Goal: Task Accomplishment & Management: Manage account settings

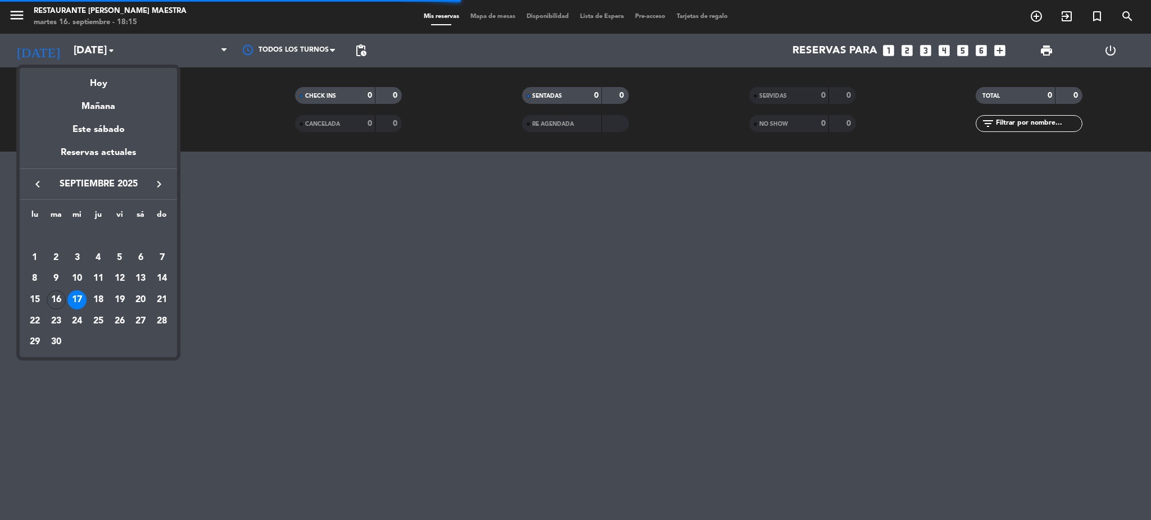
click at [99, 296] on div "18" at bounding box center [98, 300] width 19 height 19
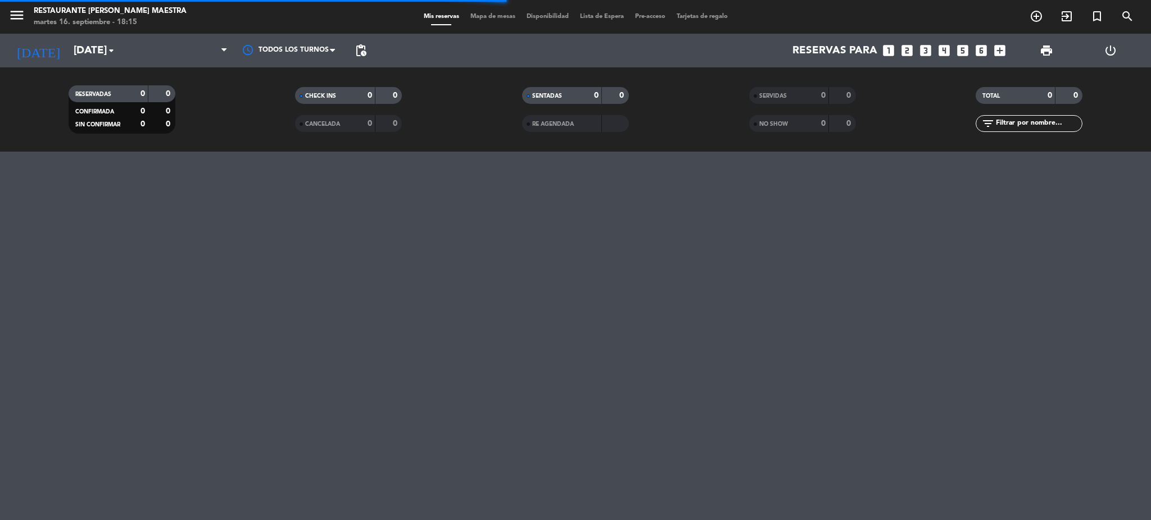
type input "[DEMOGRAPHIC_DATA][DATE]"
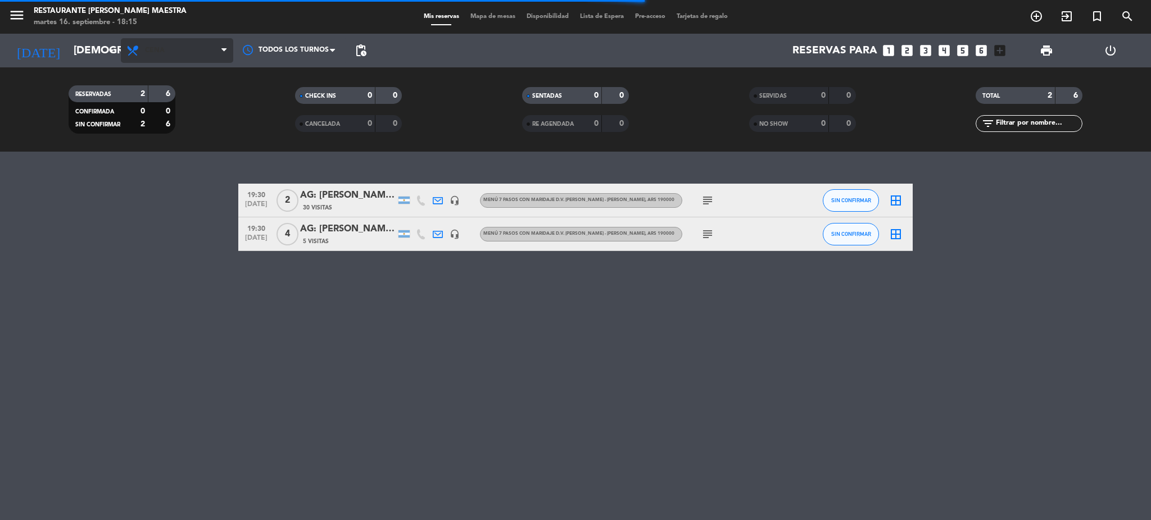
click at [164, 57] on span "Cena" at bounding box center [177, 50] width 112 height 25
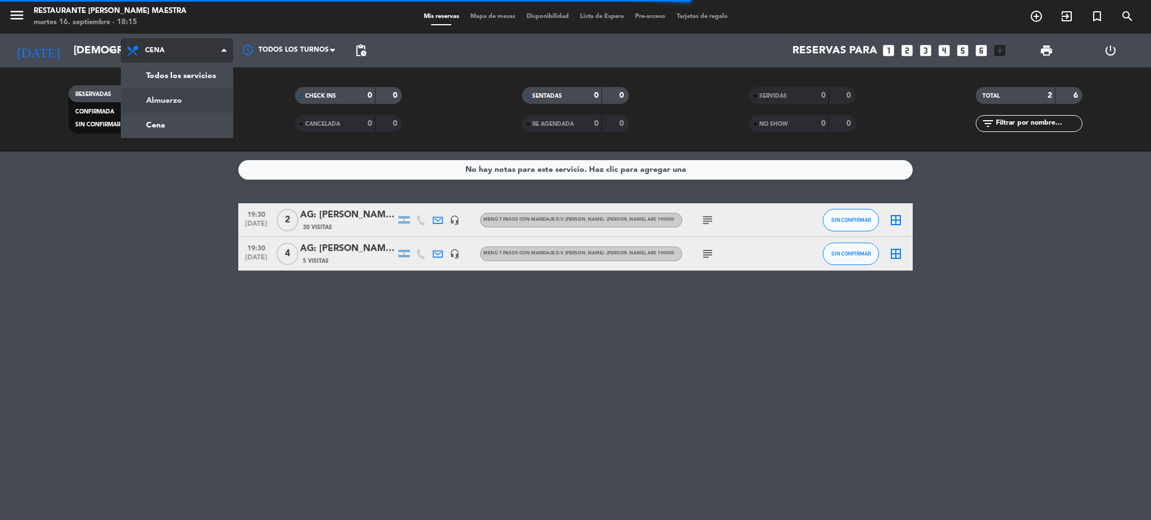
click at [167, 101] on div "menu Restaurante [PERSON_NAME] Maestra [DATE] 16. septiembre - 18:15 Mis reserv…" at bounding box center [575, 76] width 1151 height 152
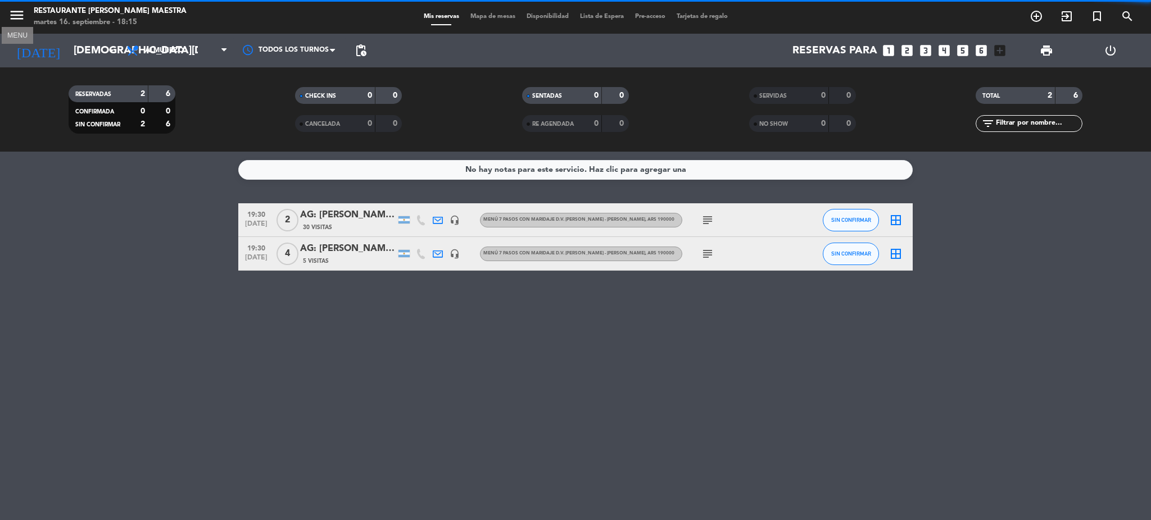
click at [19, 18] on icon "menu" at bounding box center [16, 15] width 17 height 17
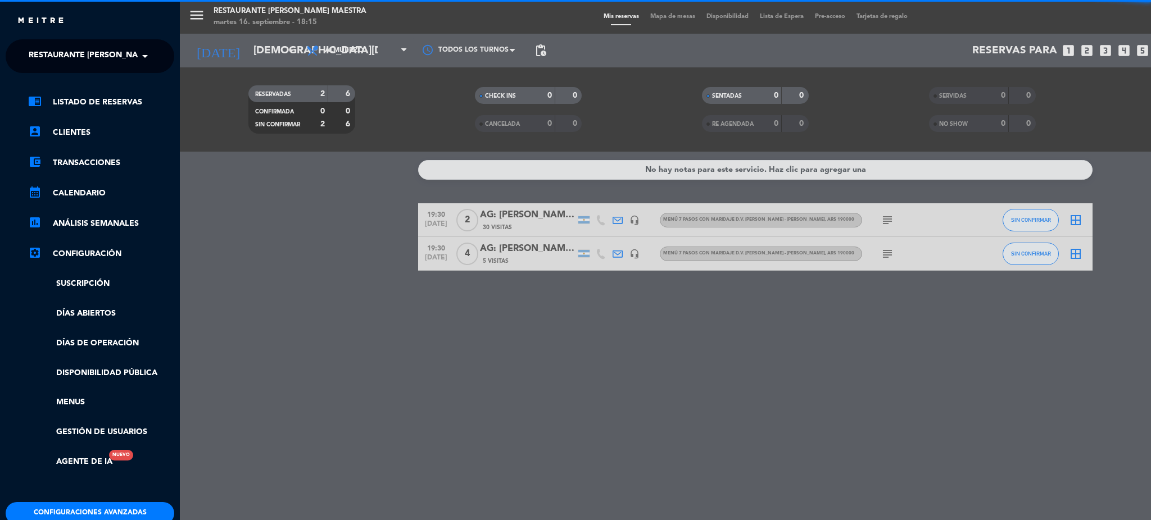
click at [99, 55] on span "Restaurante [PERSON_NAME] Maestra" at bounding box center [111, 56] width 164 height 24
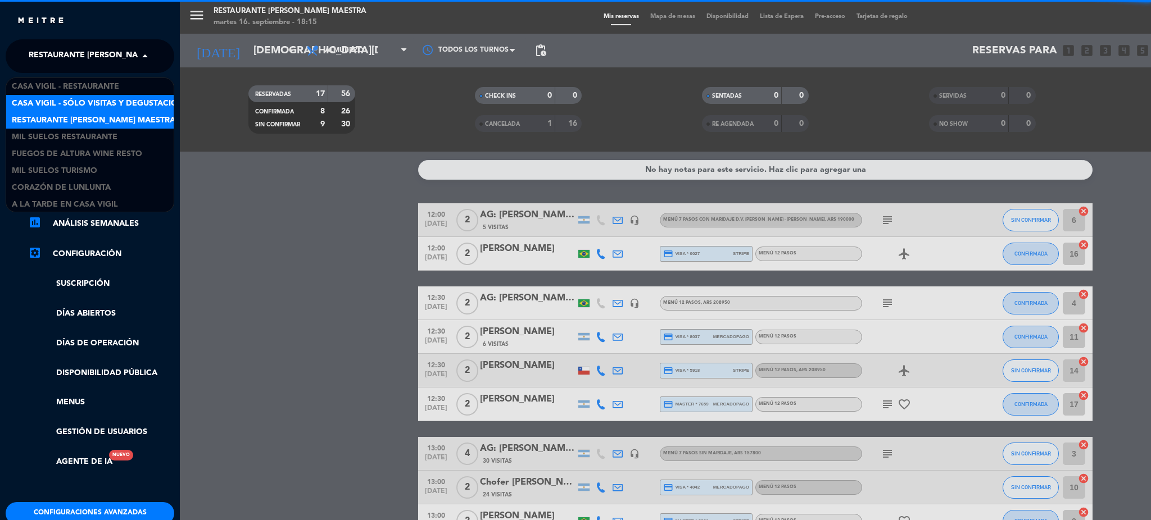
scroll to position [1, 0]
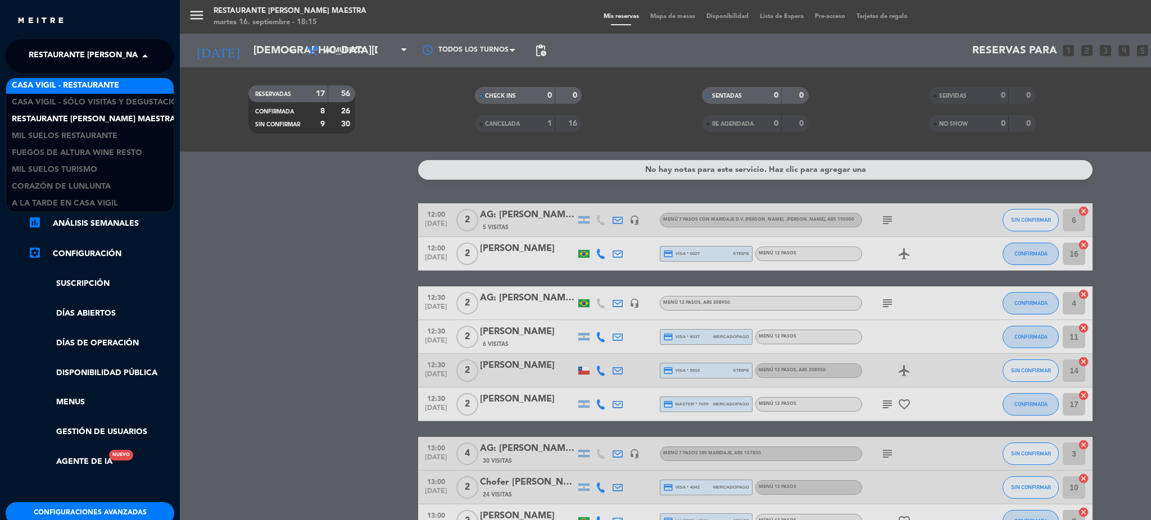
click at [92, 84] on span "Casa Vigil - Restaurante" at bounding box center [65, 85] width 107 height 13
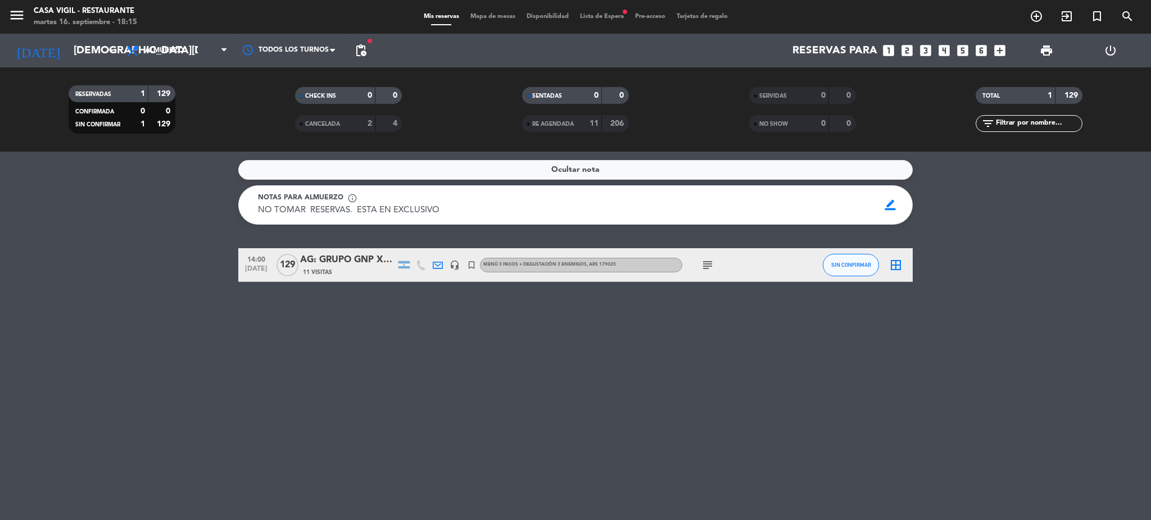
click at [597, 15] on span "Lista de Espera fiber_manual_record" at bounding box center [601, 16] width 55 height 6
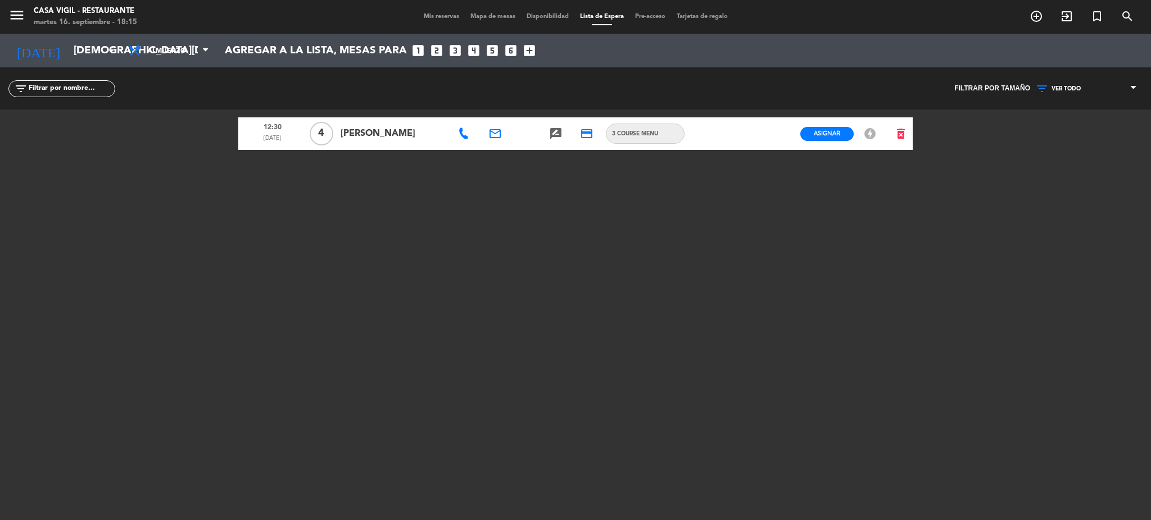
click at [465, 133] on icon at bounding box center [463, 133] width 11 height 11
click at [533, 19] on span "Disponibilidad" at bounding box center [547, 16] width 53 height 6
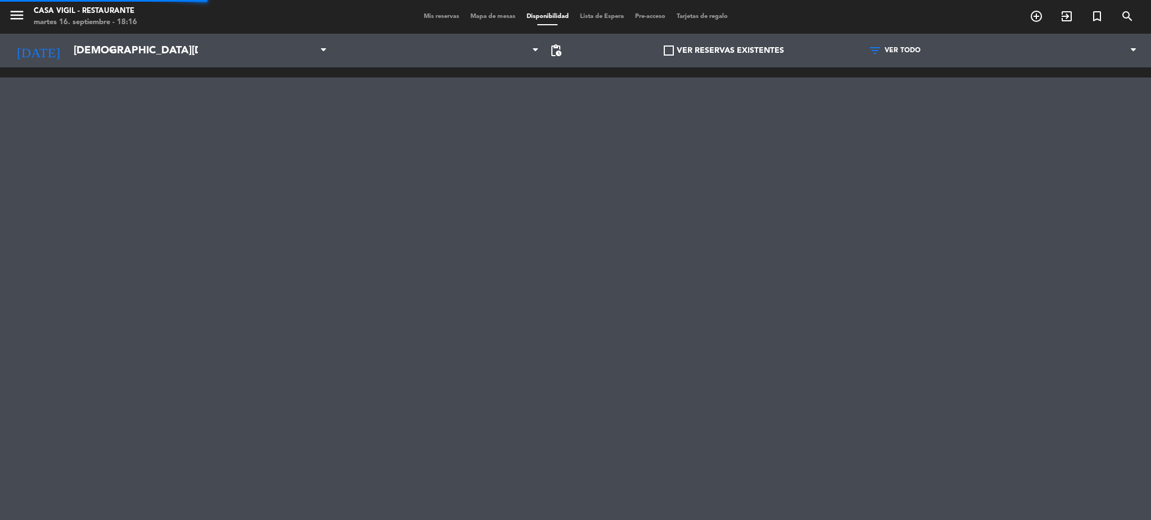
click at [485, 18] on span "Mapa de mesas" at bounding box center [493, 16] width 56 height 6
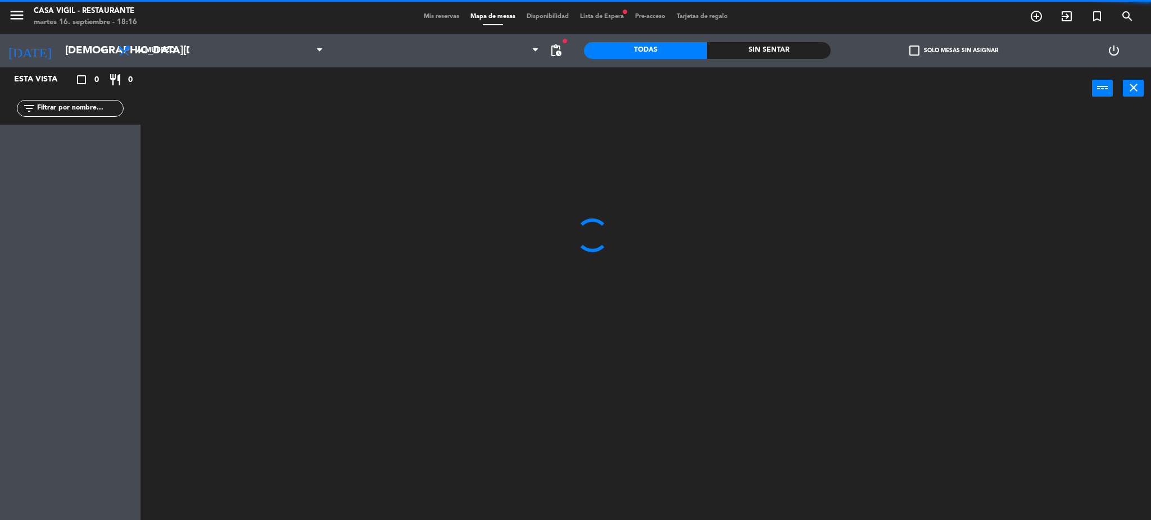
click at [438, 17] on span "Mis reservas" at bounding box center [441, 16] width 47 height 6
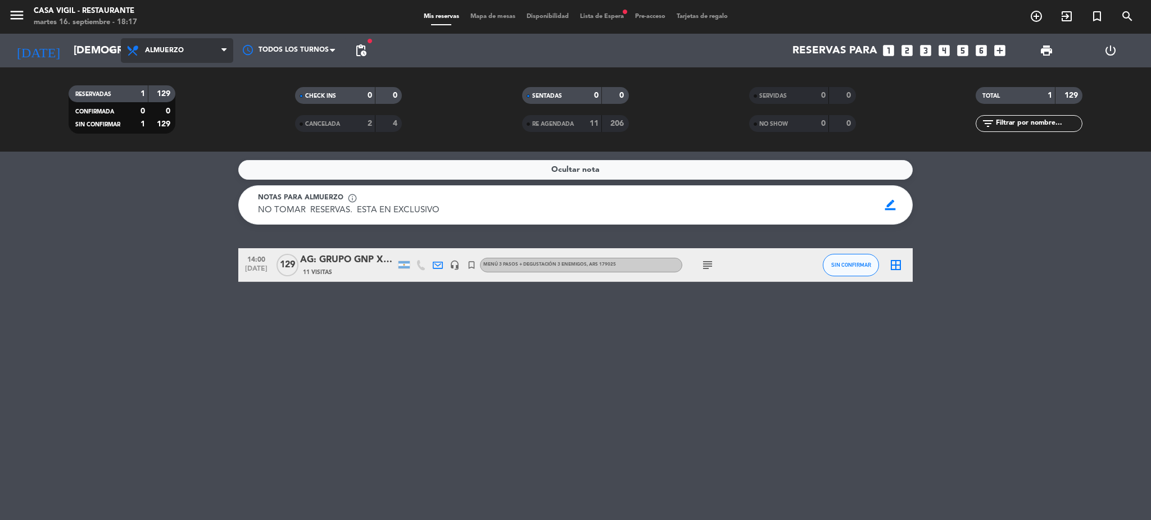
click at [173, 62] on span "Almuerzo" at bounding box center [177, 50] width 112 height 25
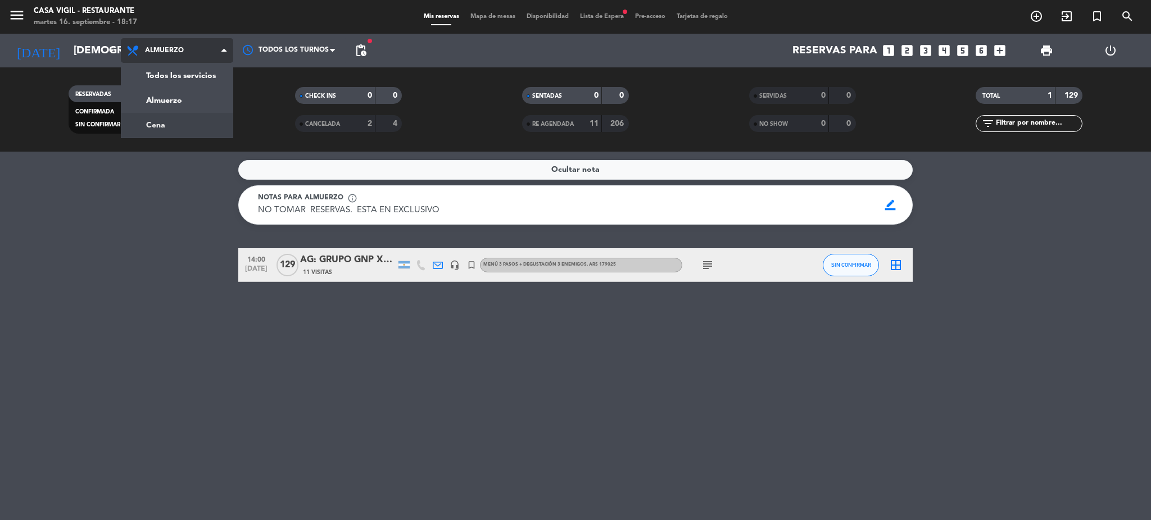
click at [186, 121] on div "menu Casa [PERSON_NAME] - Restaurante [DATE] 16. septiembre - 18:17 Mis reserva…" at bounding box center [575, 76] width 1151 height 152
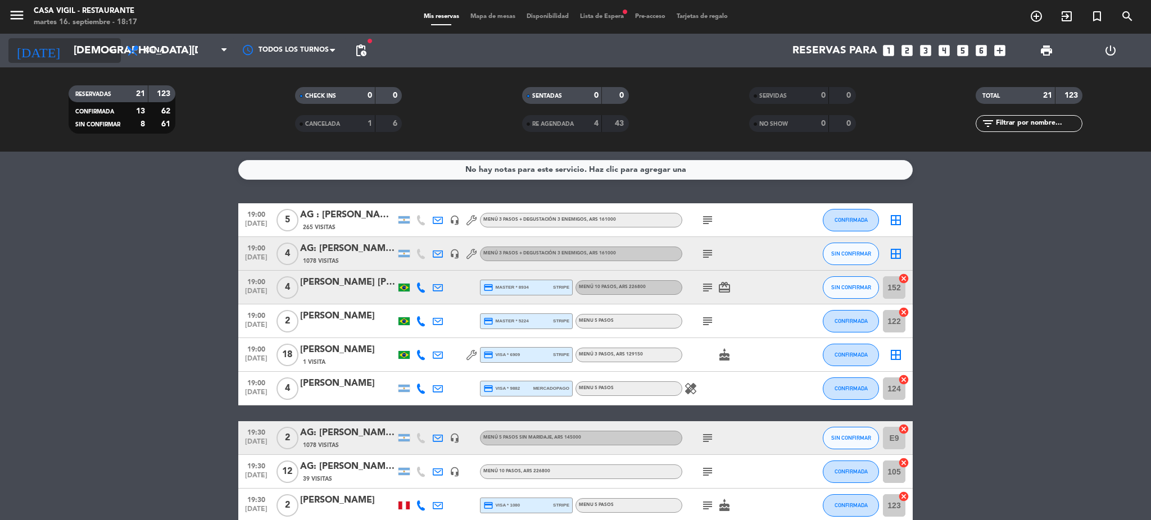
click at [80, 49] on input "[DEMOGRAPHIC_DATA][DATE]" at bounding box center [135, 51] width 135 height 24
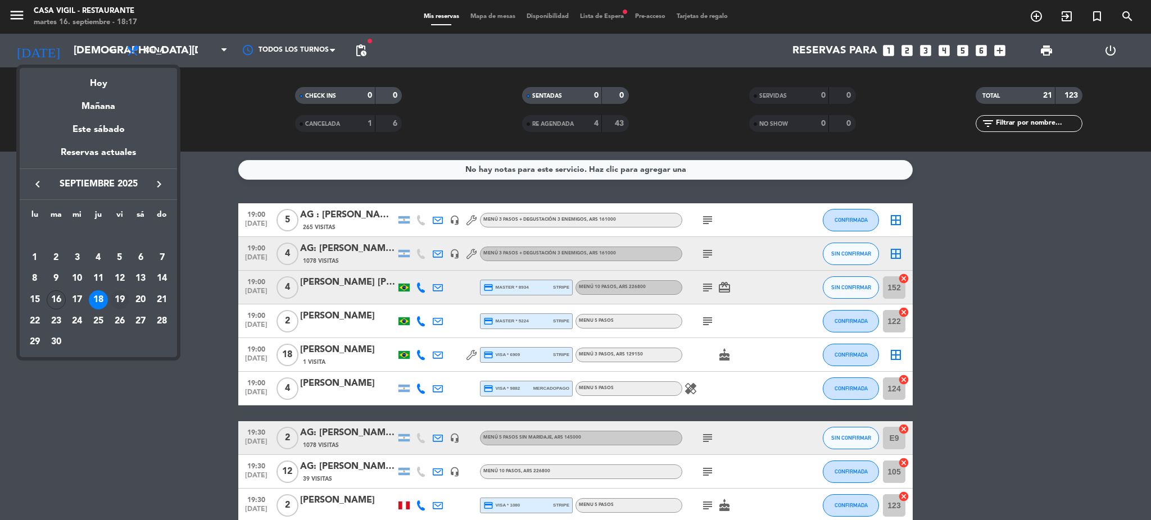
click at [127, 296] on div "19" at bounding box center [119, 300] width 19 height 19
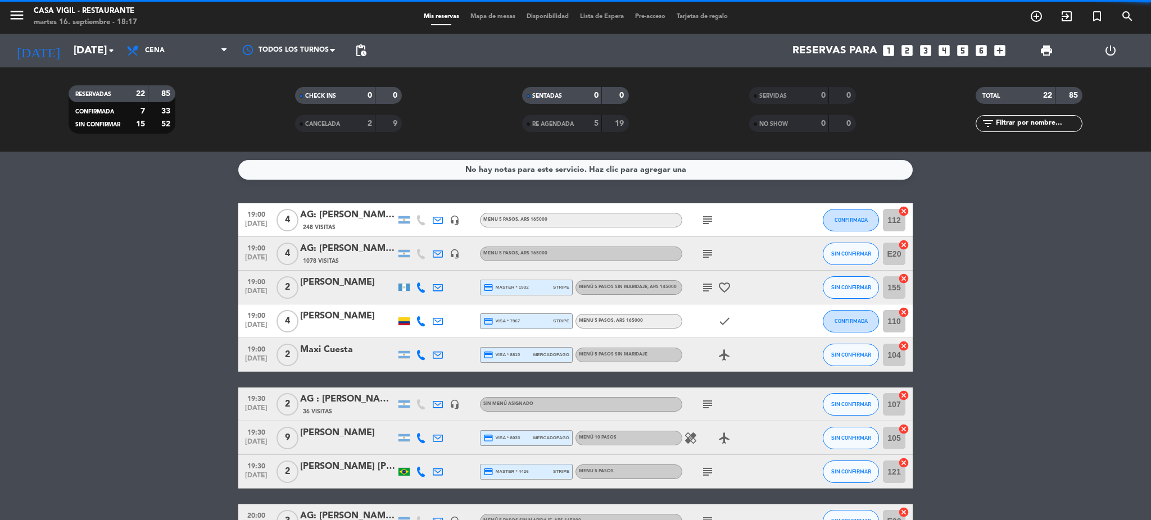
click at [159, 48] on span "Cena" at bounding box center [155, 51] width 20 height 8
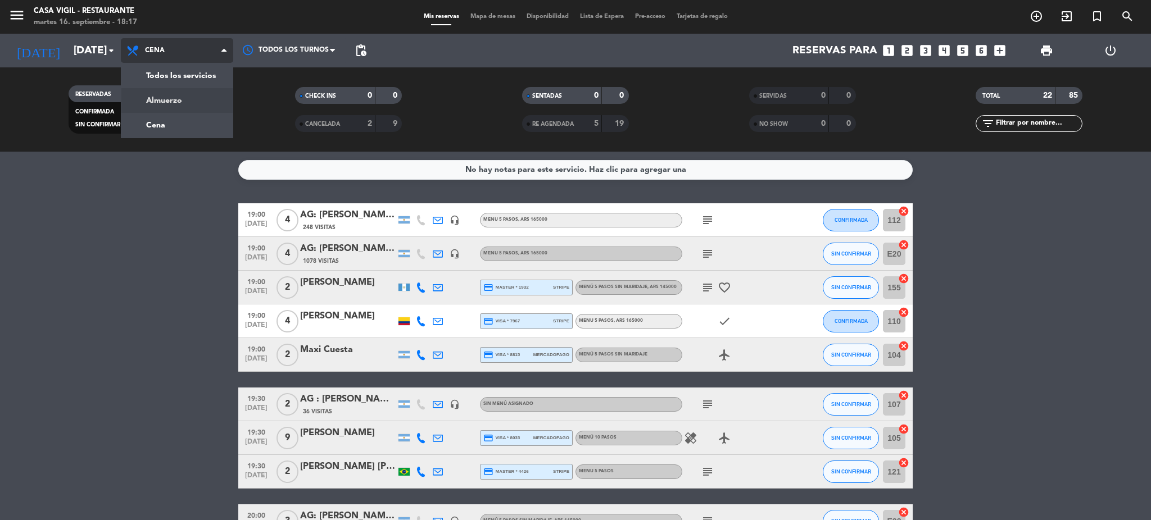
click at [166, 93] on div "menu Casa [PERSON_NAME] - Restaurante [DATE] 16. septiembre - 18:17 Mis reserva…" at bounding box center [575, 76] width 1151 height 152
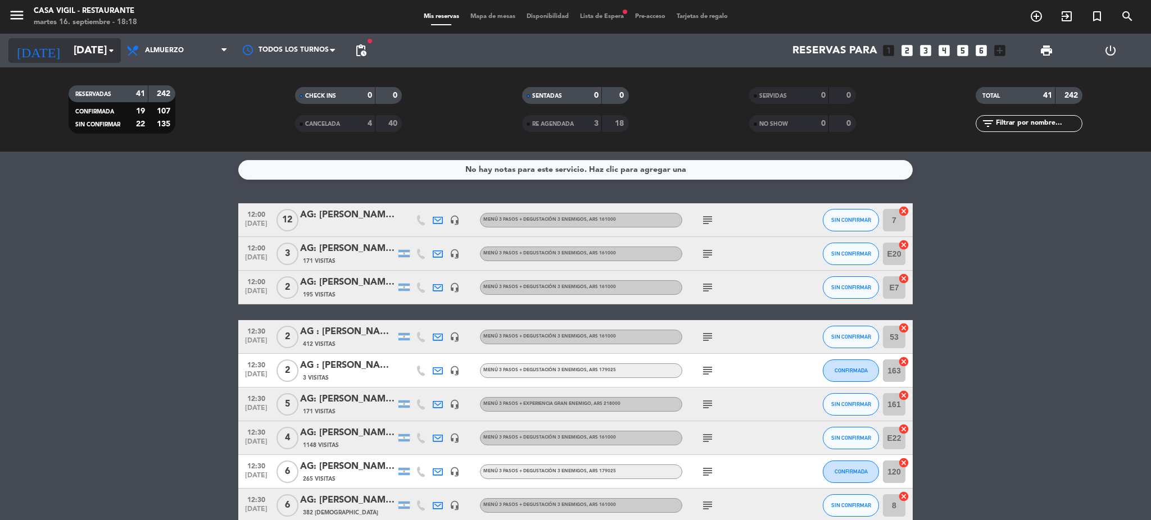
click at [88, 53] on input "[DATE]" at bounding box center [135, 51] width 135 height 24
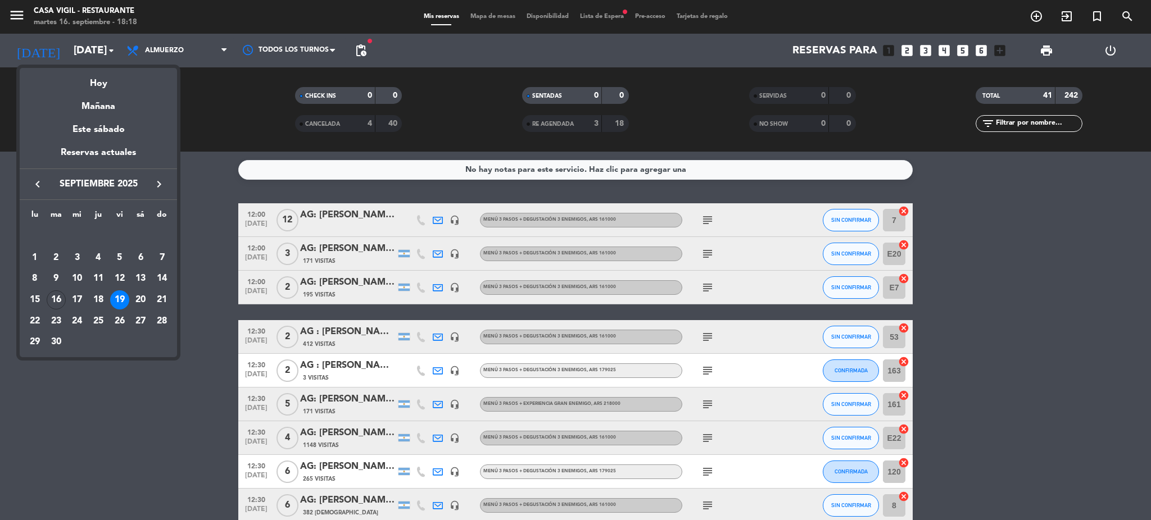
click at [78, 299] on div "17" at bounding box center [76, 300] width 19 height 19
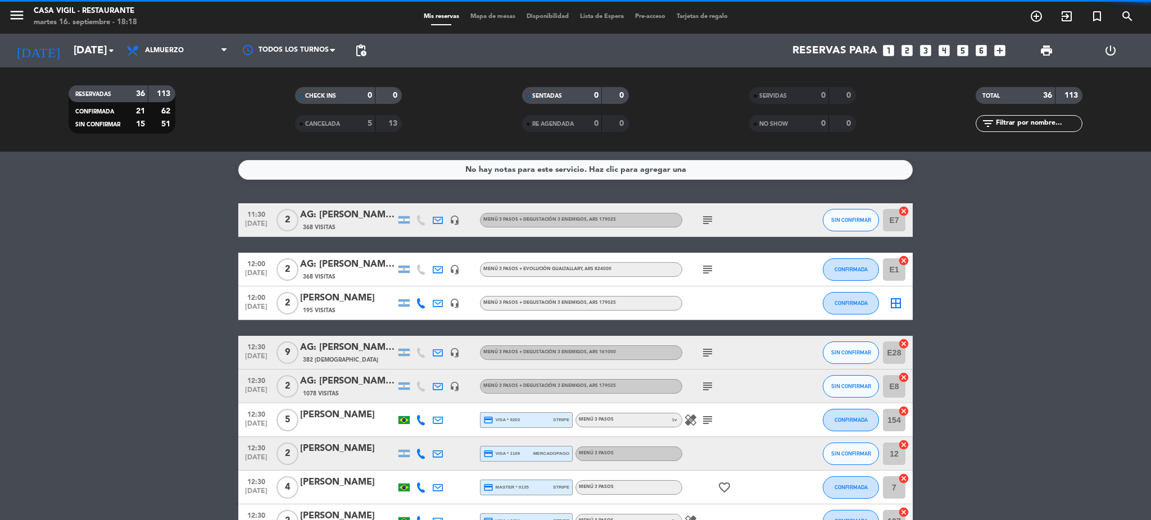
click at [185, 48] on span "Almuerzo" at bounding box center [177, 50] width 112 height 25
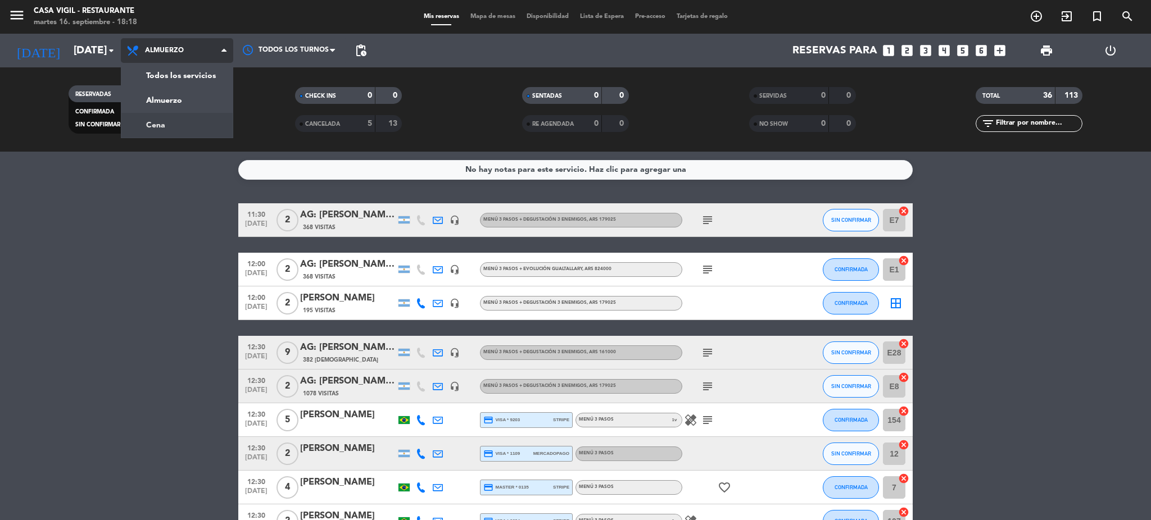
click at [184, 120] on div "menu Casa [PERSON_NAME] - Restaurante [DATE] 16. septiembre - 18:18 Mis reserva…" at bounding box center [575, 76] width 1151 height 152
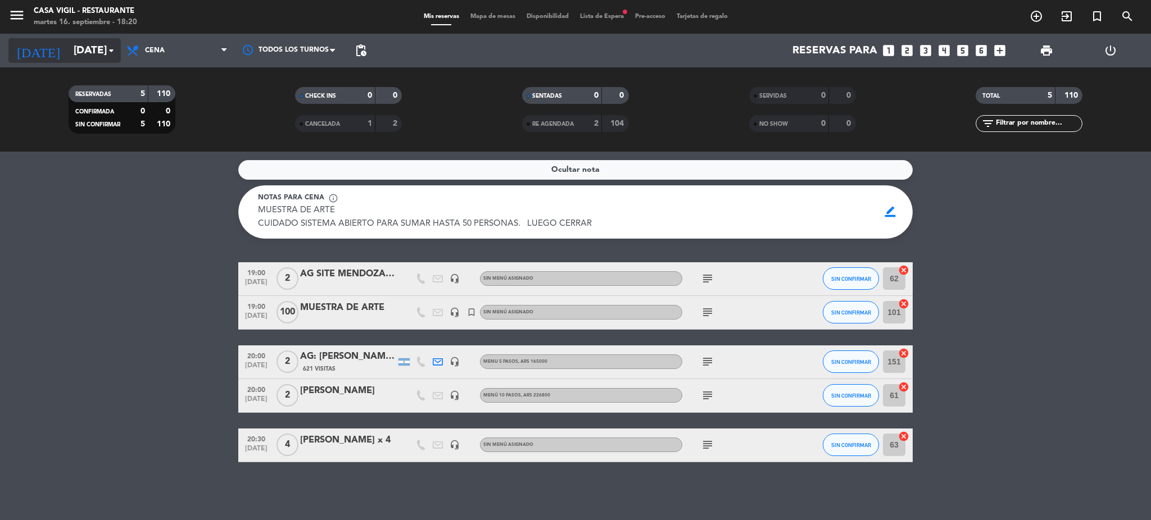
click at [96, 48] on input "[DATE]" at bounding box center [135, 51] width 135 height 24
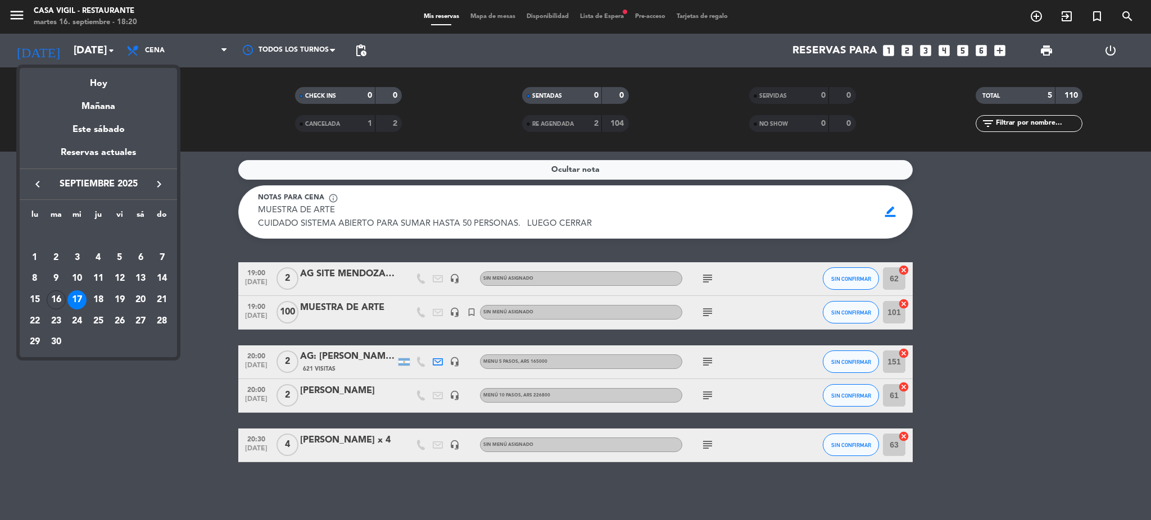
click at [169, 45] on div at bounding box center [575, 260] width 1151 height 520
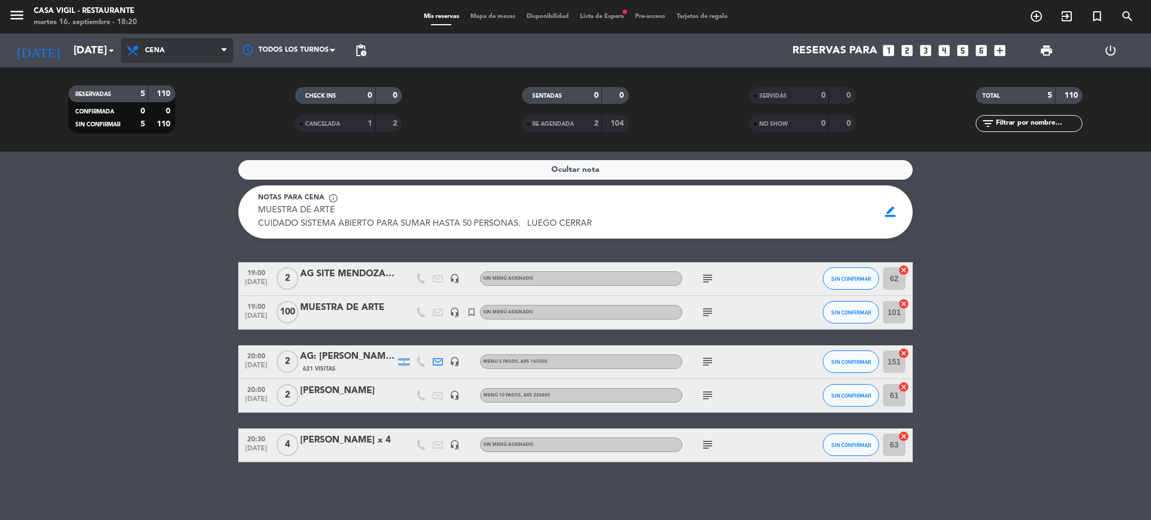
click at [168, 45] on span "Cena" at bounding box center [177, 50] width 112 height 25
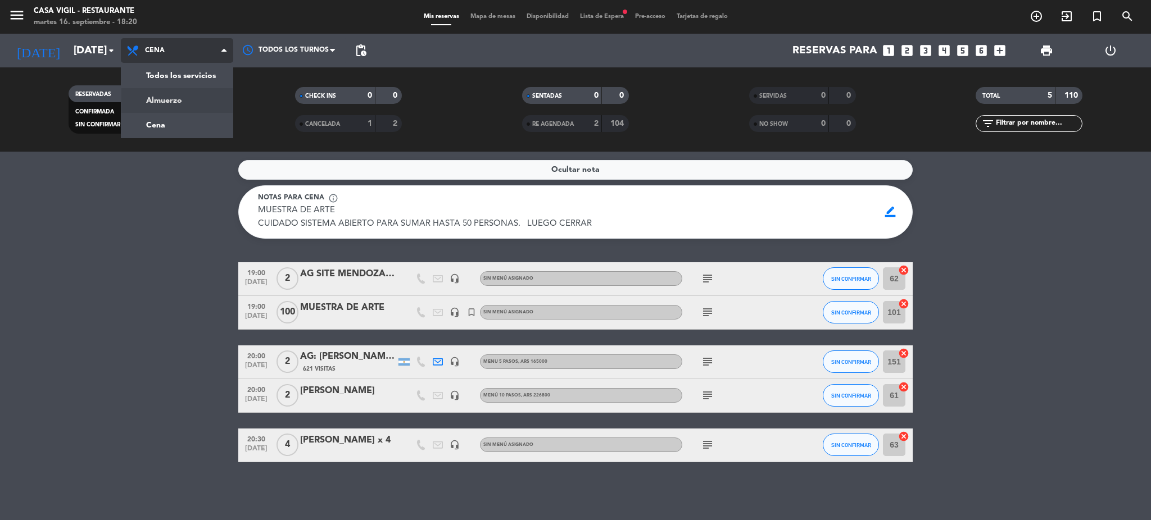
click at [183, 99] on div "menu Casa [PERSON_NAME] - Restaurante [DATE] 16. septiembre - 18:20 Mis reserva…" at bounding box center [575, 76] width 1151 height 152
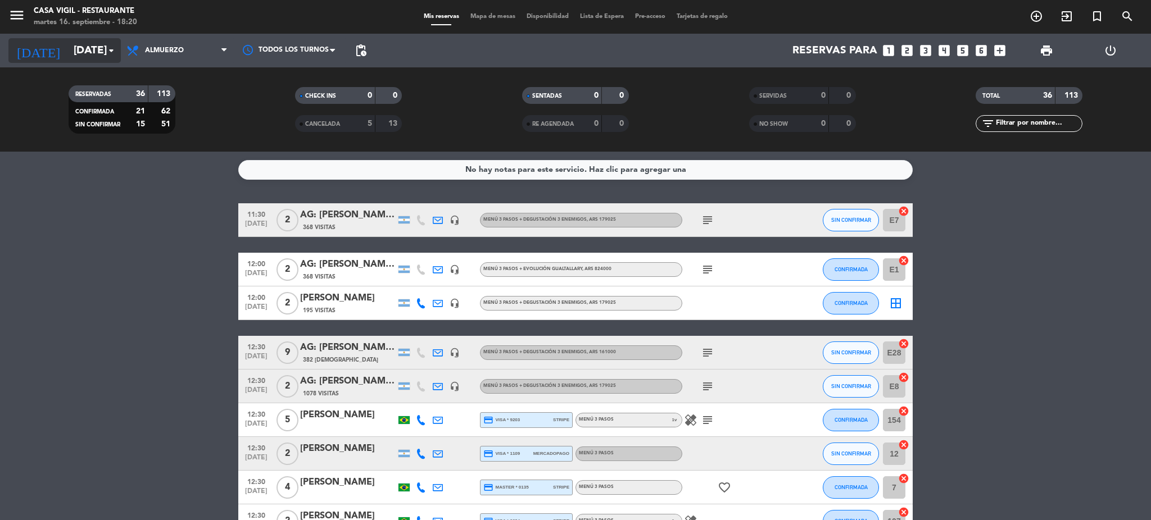
click at [83, 44] on input "[DATE]" at bounding box center [135, 51] width 135 height 24
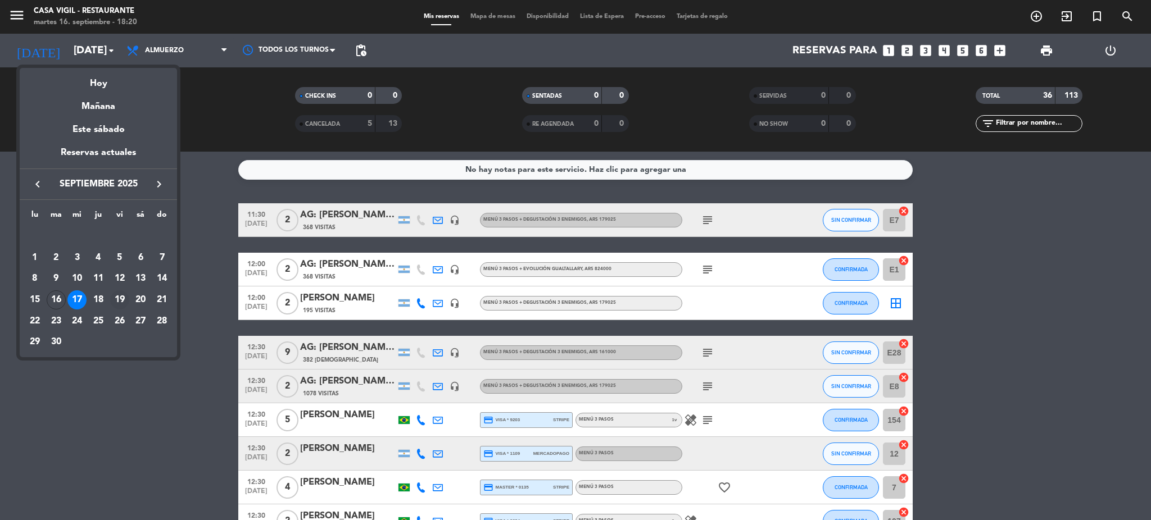
click at [124, 296] on div "19" at bounding box center [119, 300] width 19 height 19
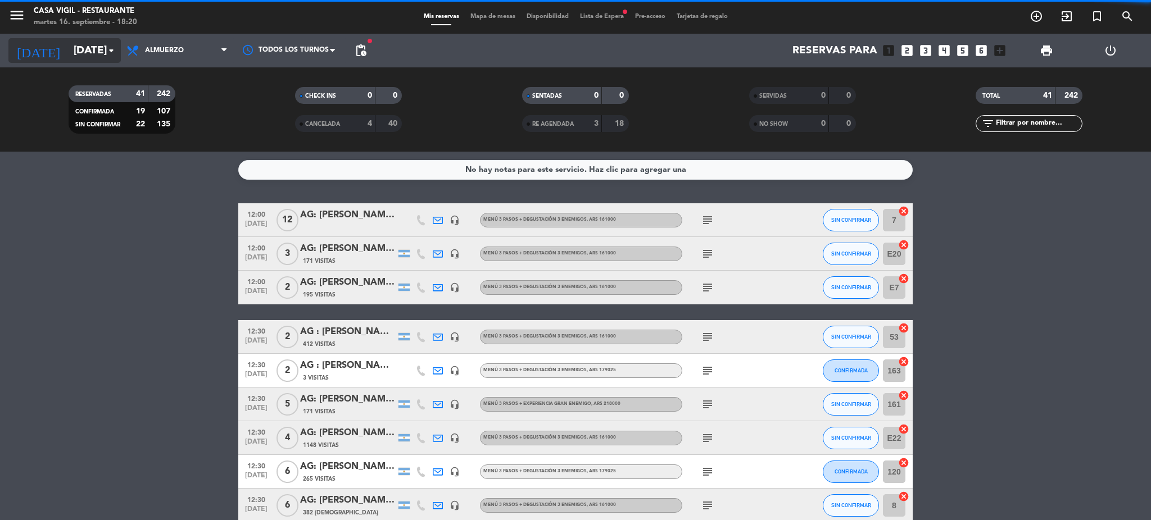
click at [79, 46] on input "[DATE]" at bounding box center [135, 51] width 135 height 24
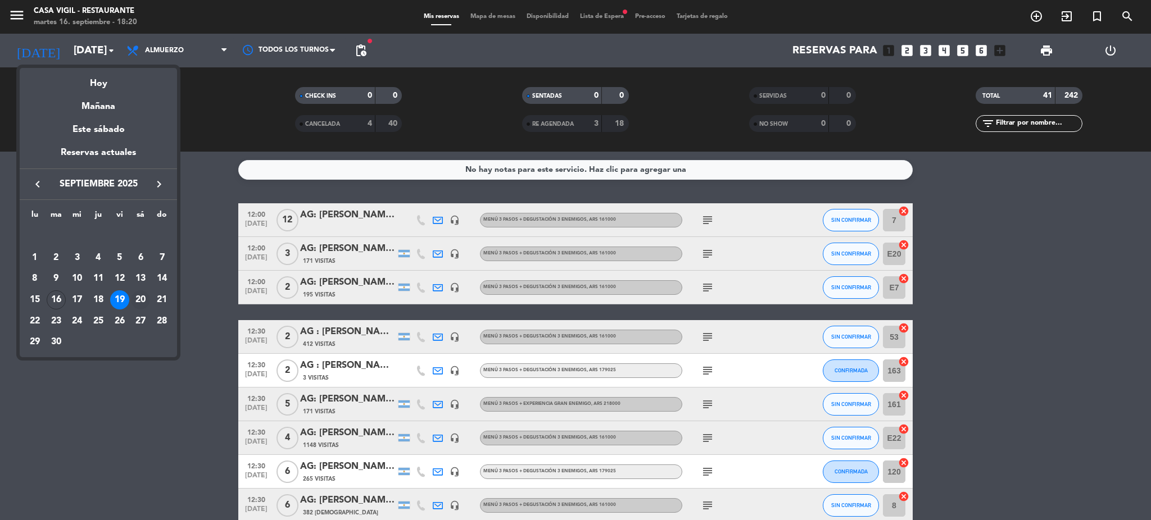
click at [143, 300] on div "20" at bounding box center [140, 300] width 19 height 19
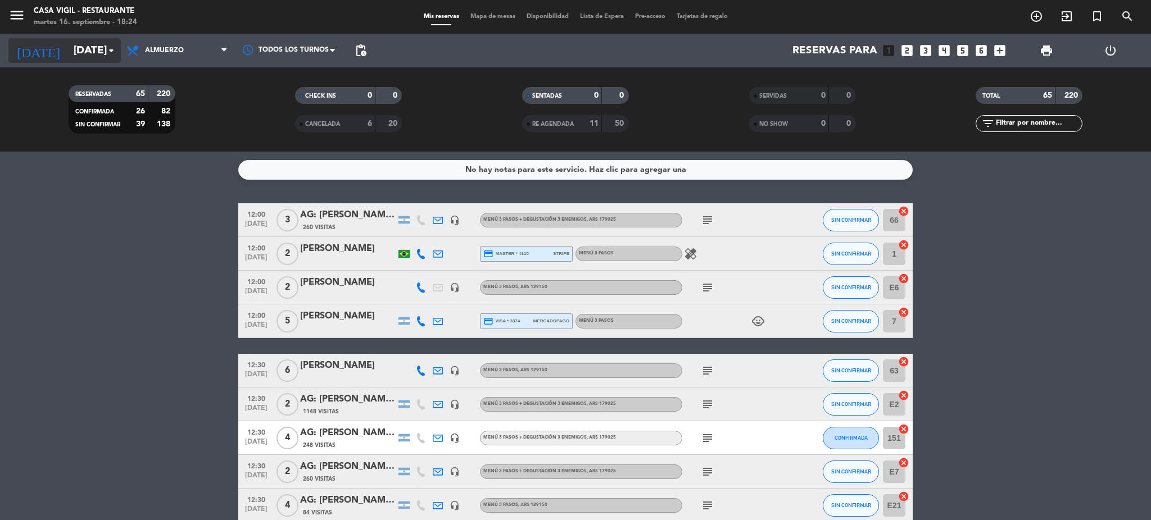
click at [75, 58] on input "[DATE]" at bounding box center [135, 51] width 135 height 24
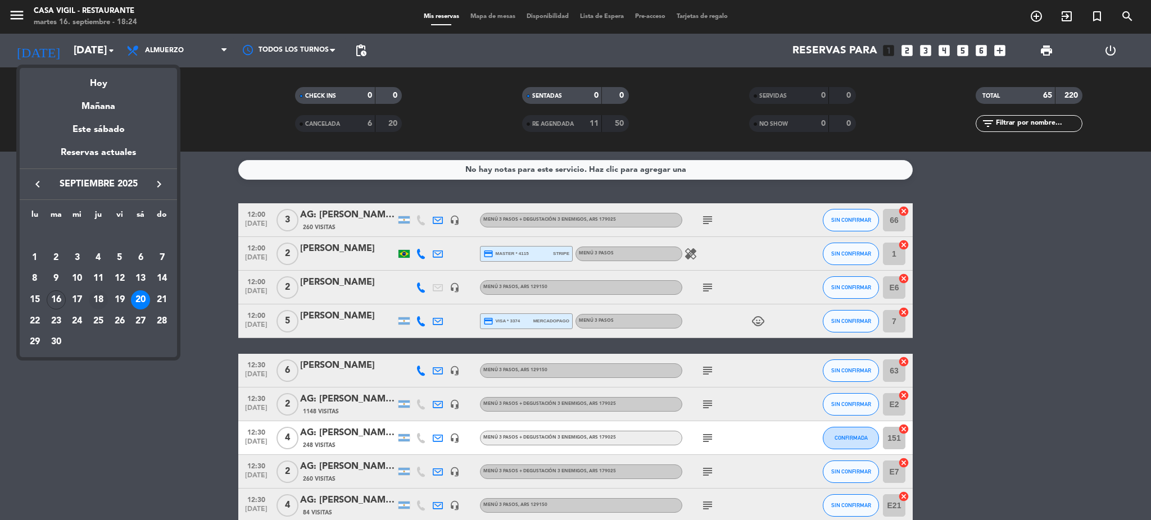
click at [98, 300] on div "18" at bounding box center [98, 300] width 19 height 19
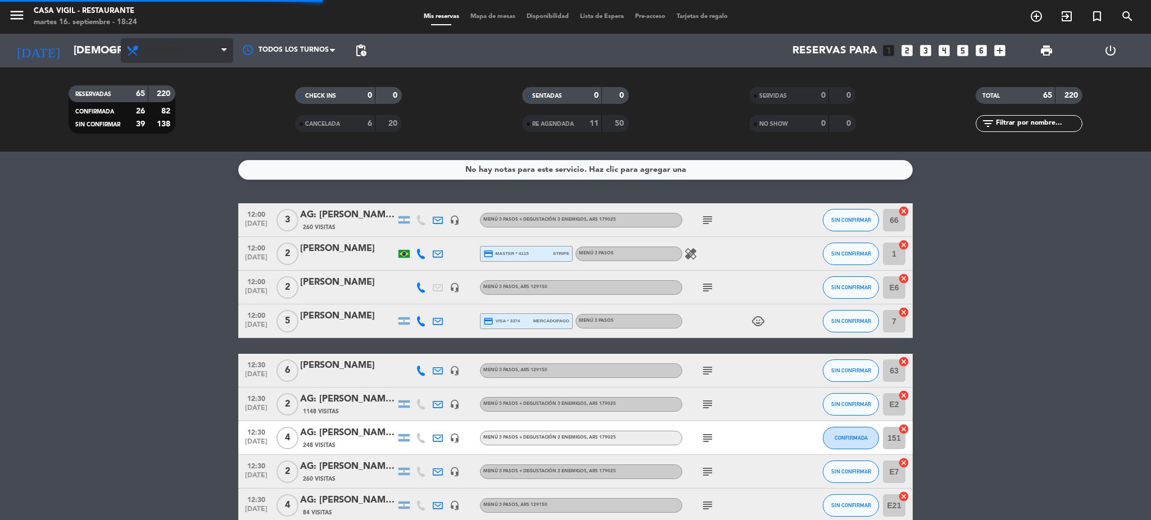
click at [169, 49] on span "Almuerzo" at bounding box center [164, 51] width 39 height 8
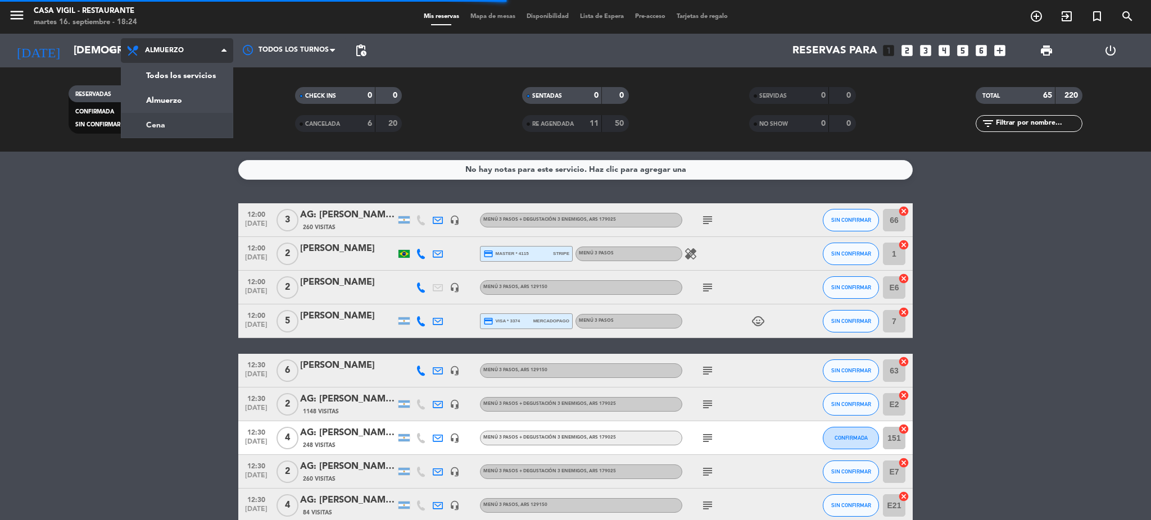
click at [165, 129] on div "menu Casa [PERSON_NAME] - Restaurante [DATE] 16. septiembre - 18:24 Mis reserva…" at bounding box center [575, 76] width 1151 height 152
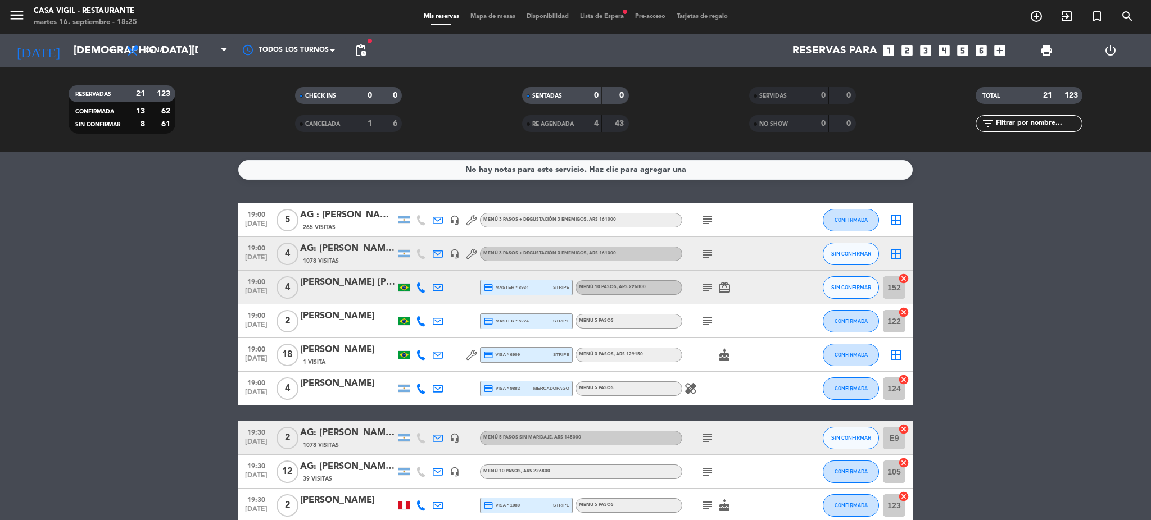
click at [11, 13] on icon "menu" at bounding box center [16, 15] width 17 height 17
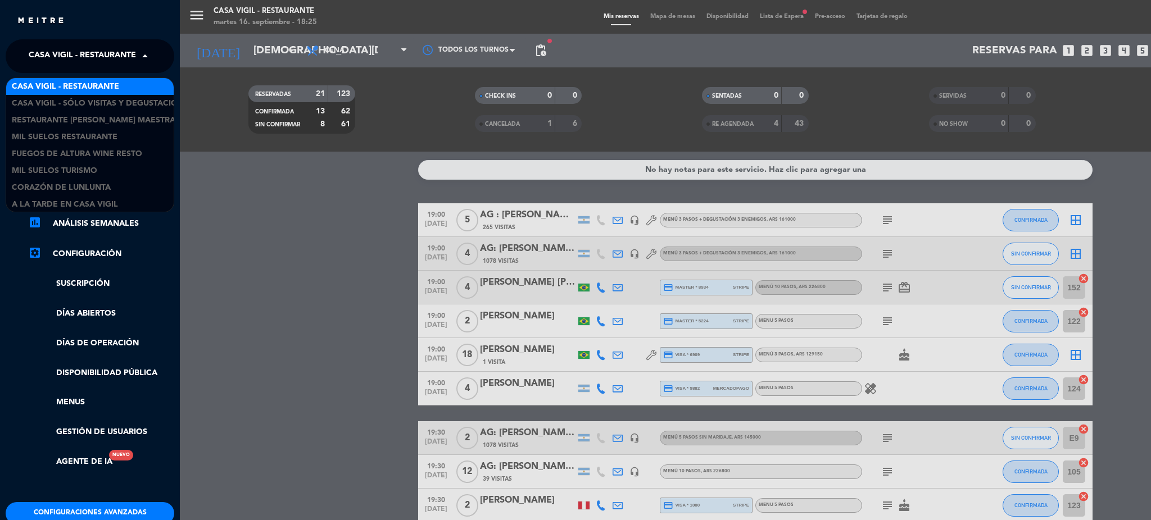
click at [45, 51] on span "Casa Vigil - Restaurante" at bounding box center [82, 56] width 107 height 24
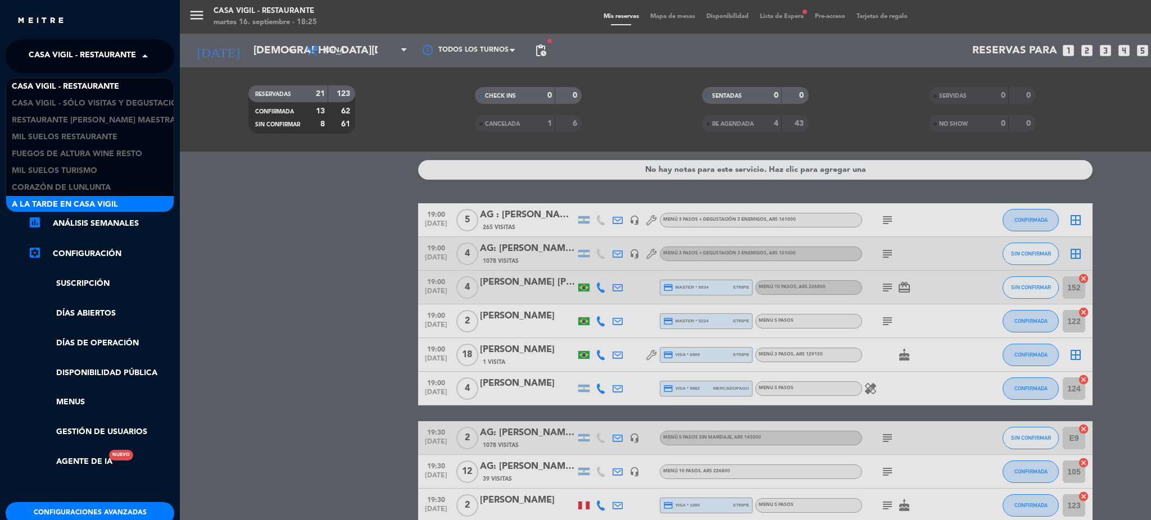
click at [61, 203] on span "A la tarde en Casa Vigil" at bounding box center [65, 204] width 106 height 13
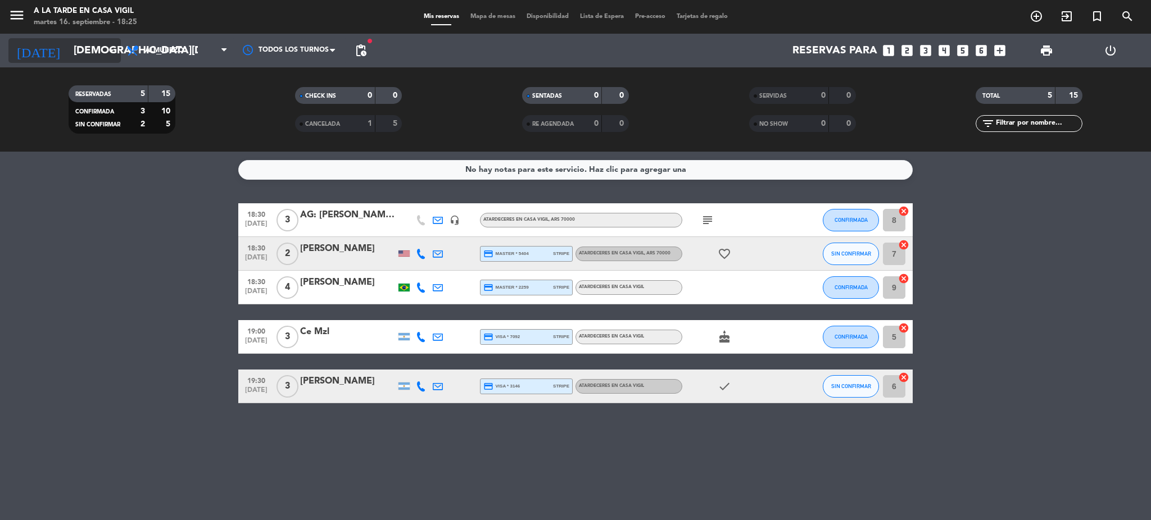
click at [68, 57] on input "[DEMOGRAPHIC_DATA][DATE]" at bounding box center [135, 51] width 135 height 24
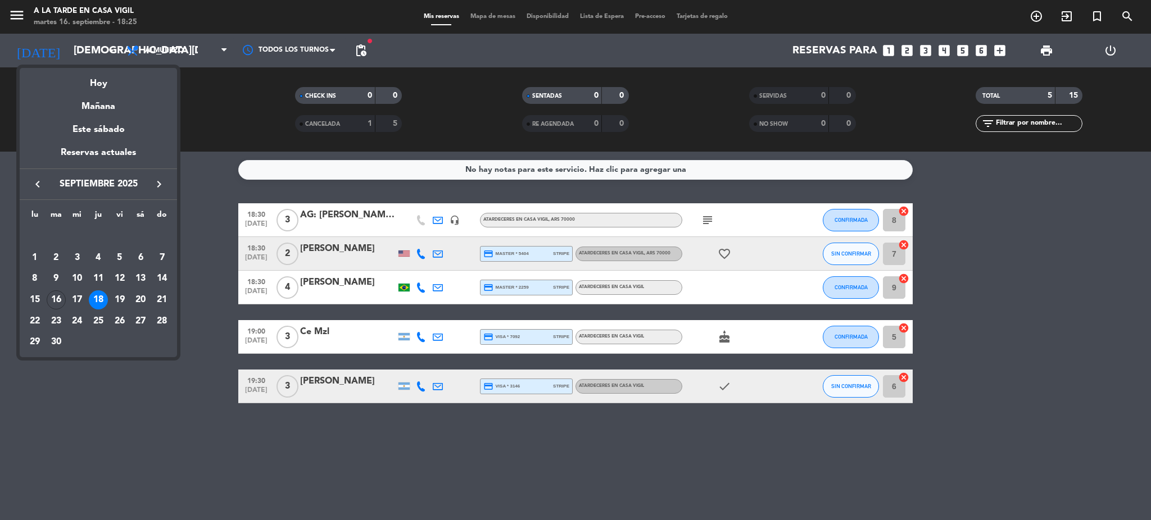
click at [202, 150] on div at bounding box center [575, 260] width 1151 height 520
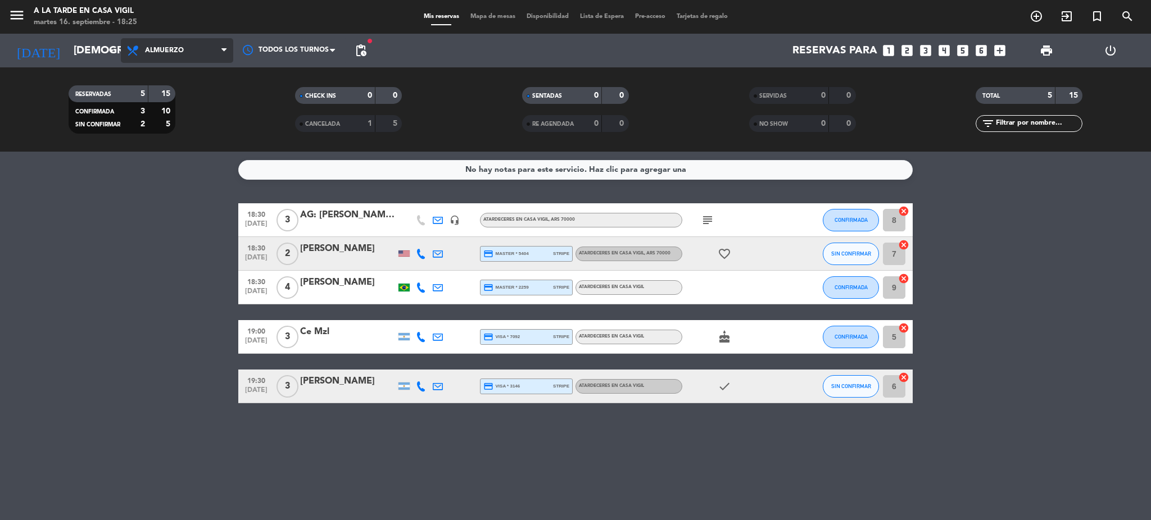
click at [169, 47] on span "Almuerzo" at bounding box center [164, 51] width 39 height 8
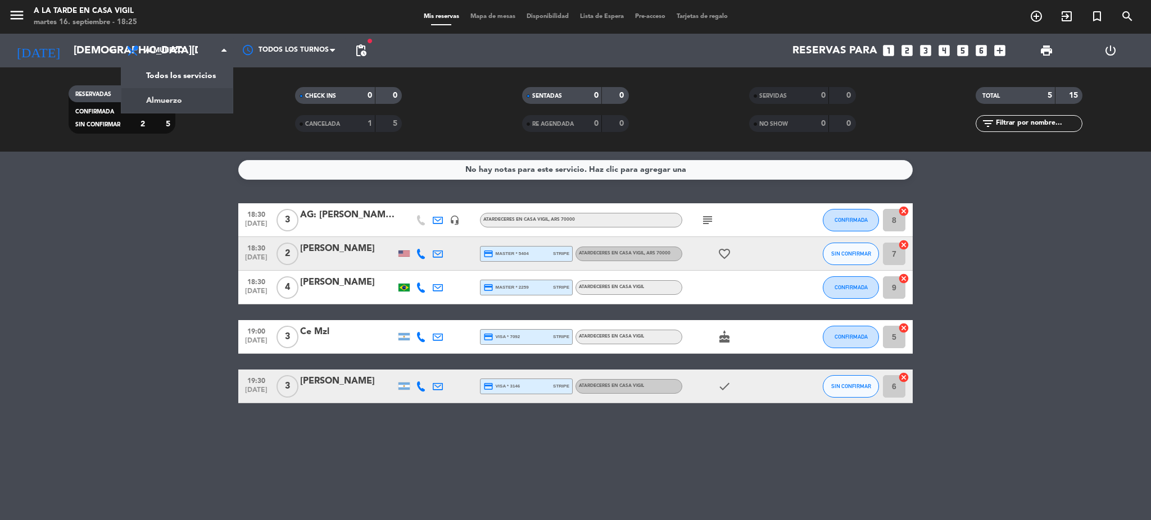
click at [168, 103] on div "menu A la tarde en Casa [PERSON_NAME] [DATE] 16. septiembre - 18:25 Mis reserva…" at bounding box center [575, 76] width 1151 height 152
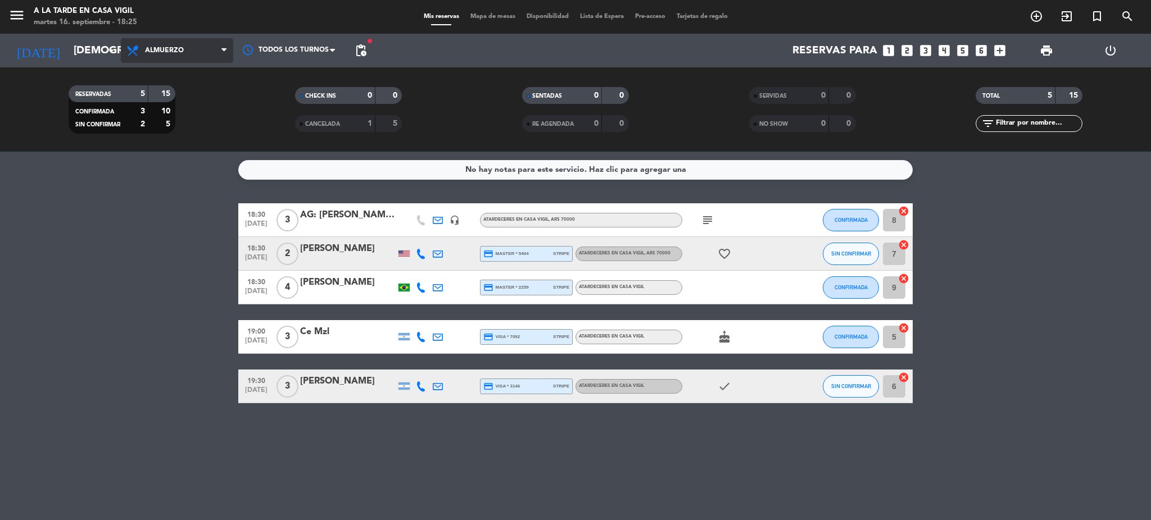
click at [171, 51] on span "Almuerzo" at bounding box center [164, 51] width 39 height 8
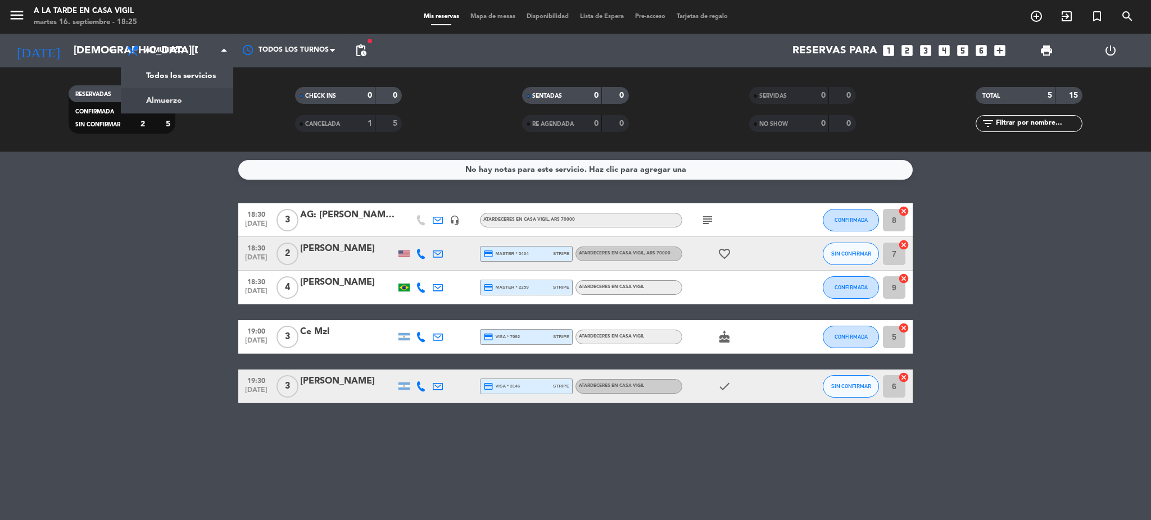
click at [32, 12] on span "menu" at bounding box center [20, 17] width 25 height 26
click at [21, 10] on icon "menu" at bounding box center [16, 15] width 17 height 17
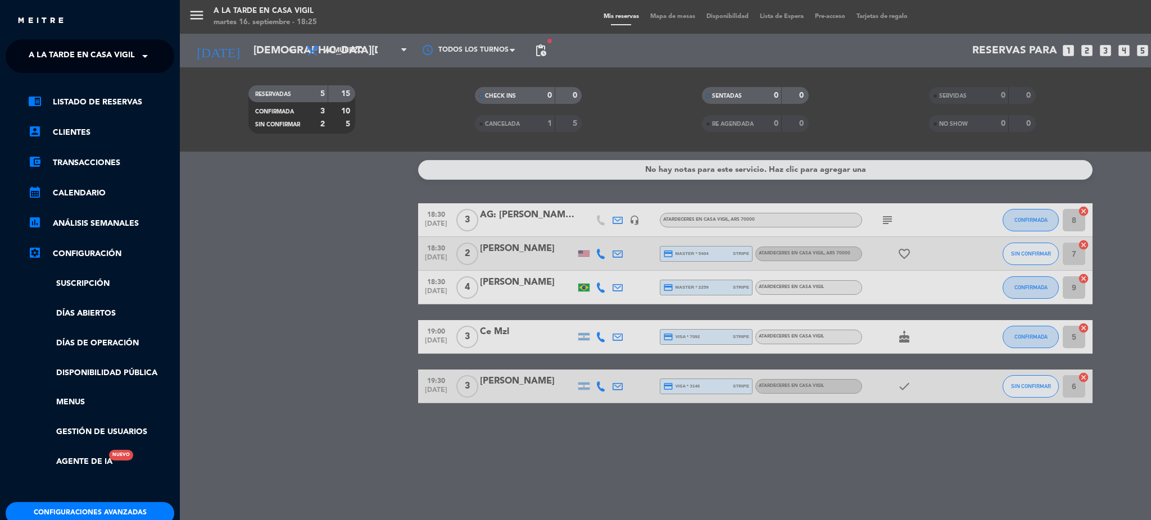
click at [70, 56] on span "A la tarde en Casa Vigil" at bounding box center [82, 56] width 106 height 24
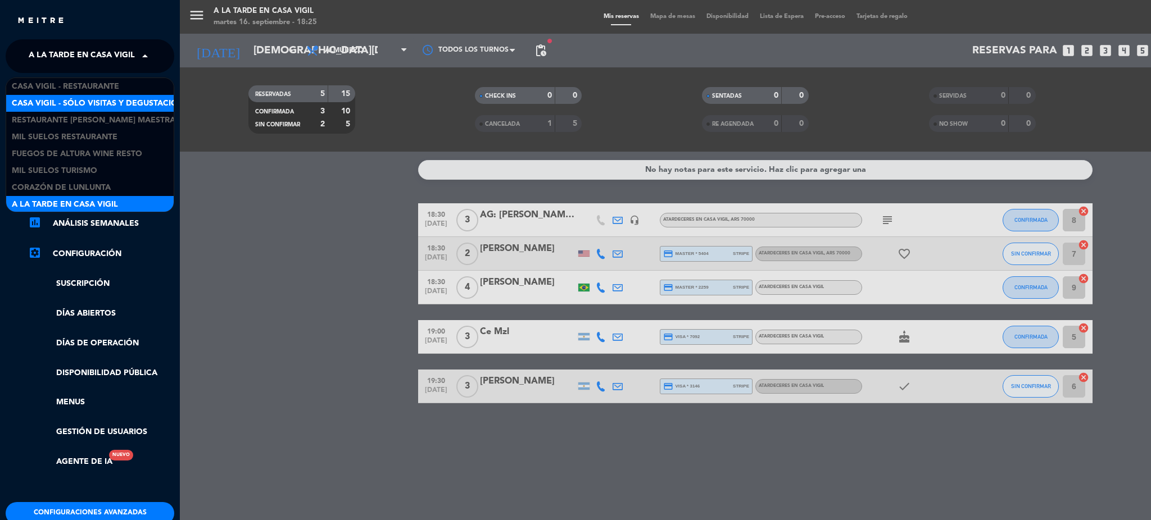
scroll to position [1, 0]
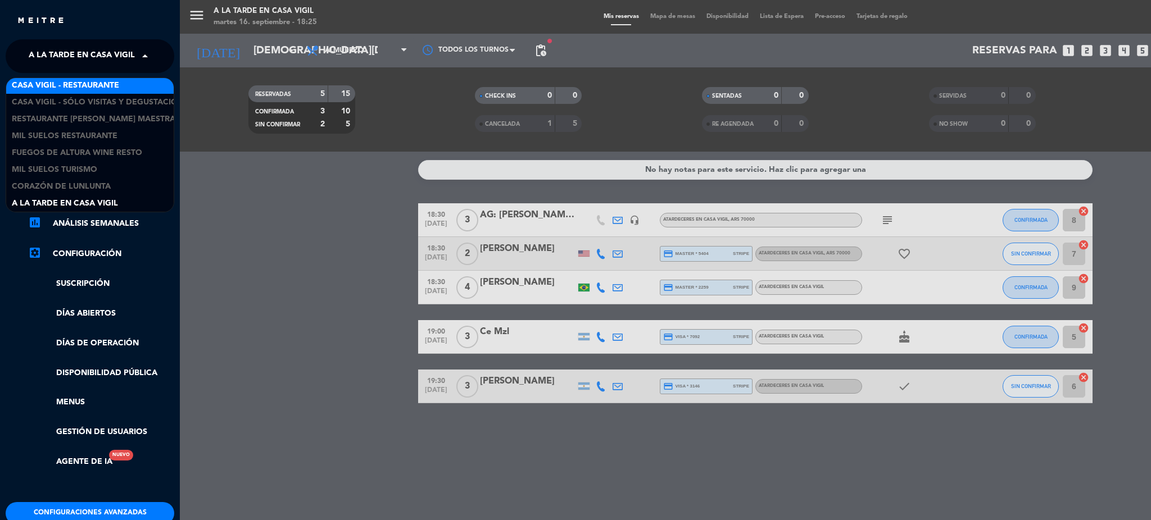
click at [99, 88] on span "Casa Vigil - Restaurante" at bounding box center [65, 85] width 107 height 13
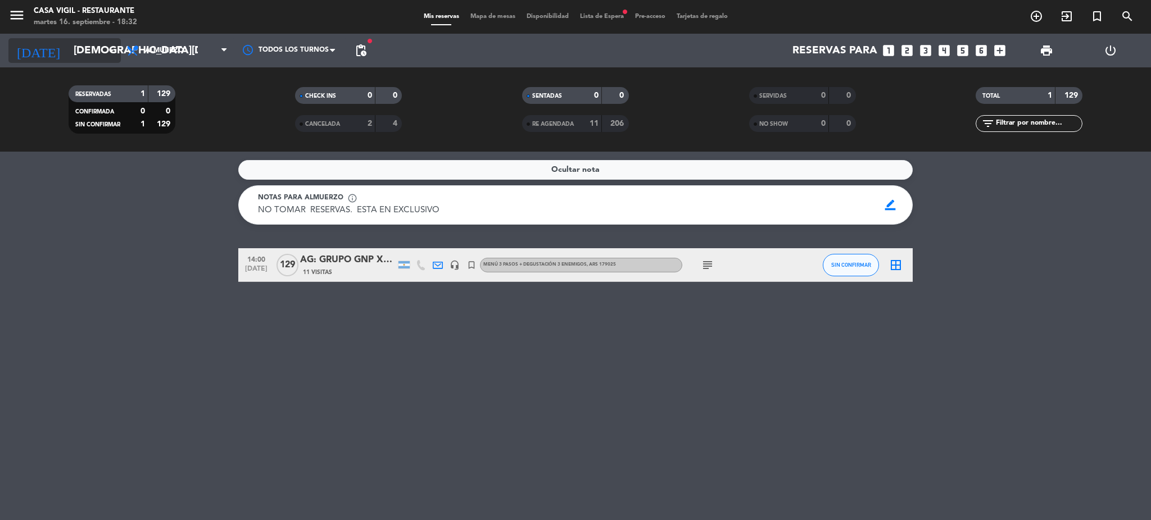
click at [78, 54] on input "[DEMOGRAPHIC_DATA][DATE]" at bounding box center [135, 51] width 135 height 24
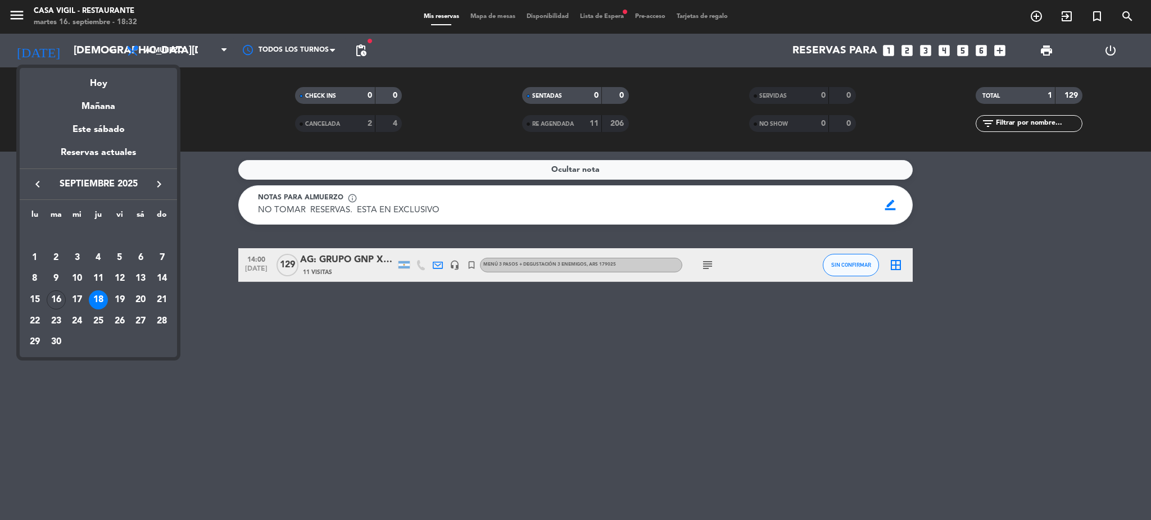
click at [175, 62] on div "semana que viene esta semana semana previa misma semana del año anterior [DATE]…" at bounding box center [98, 210] width 157 height 296
click at [175, 48] on div at bounding box center [575, 260] width 1151 height 520
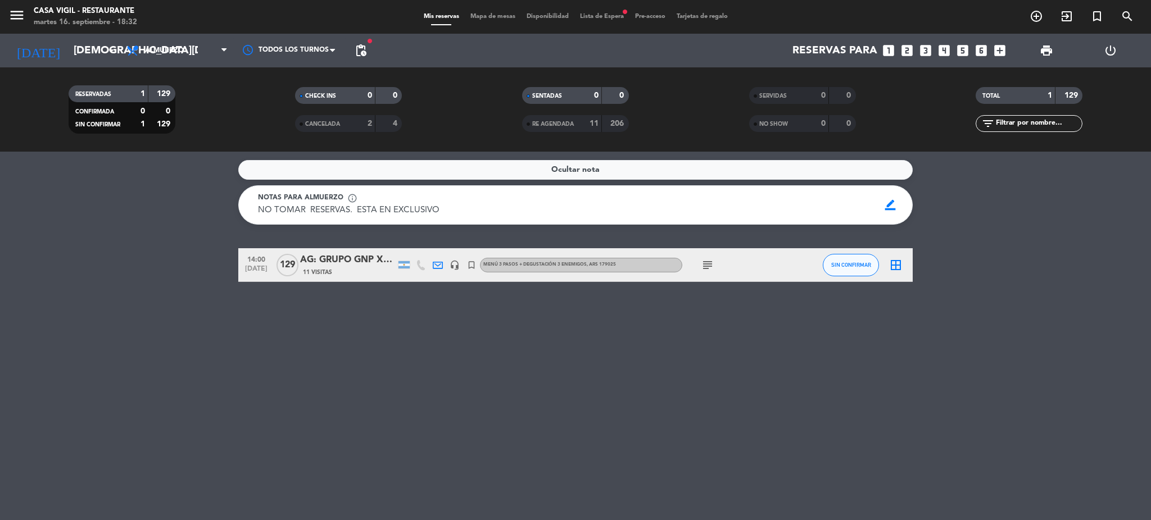
click at [175, 48] on span "Almuerzo" at bounding box center [164, 51] width 39 height 8
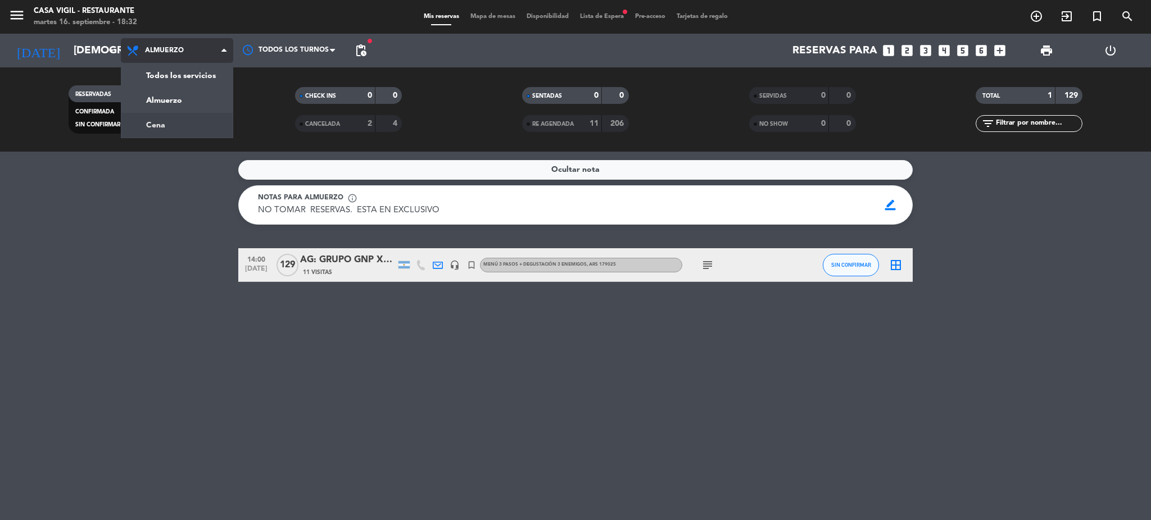
click at [160, 127] on div "menu Casa [PERSON_NAME] - Restaurante [DATE] 16. septiembre - 18:32 Mis reserva…" at bounding box center [575, 76] width 1151 height 152
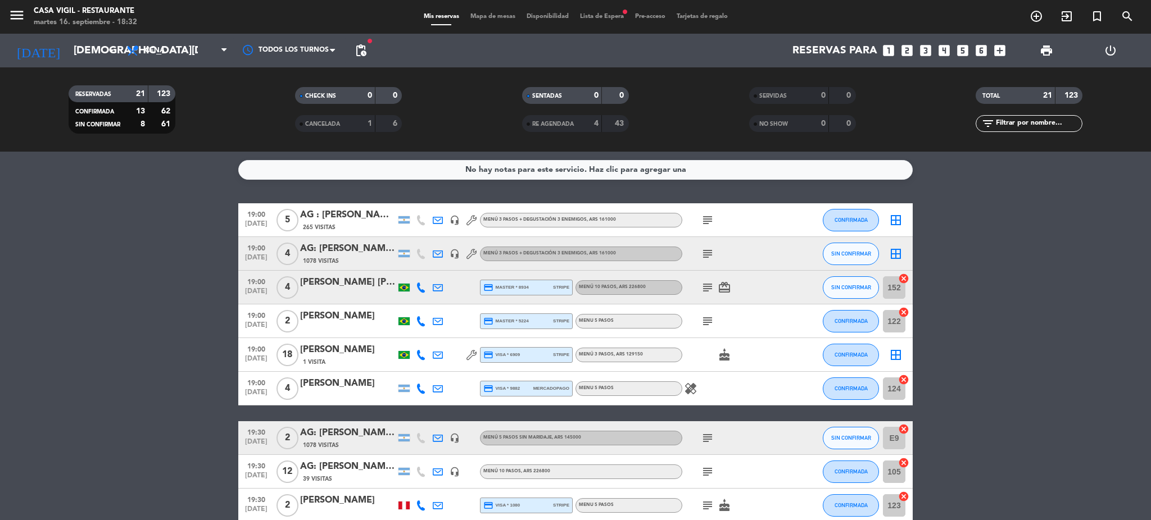
click at [254, 218] on span "19:00" at bounding box center [256, 213] width 28 height 13
click at [258, 252] on span "19:00" at bounding box center [256, 247] width 28 height 13
click at [255, 280] on span "19:00" at bounding box center [256, 281] width 28 height 13
click at [256, 320] on span "19:00" at bounding box center [256, 315] width 28 height 13
click at [256, 352] on span "19:00" at bounding box center [256, 348] width 28 height 13
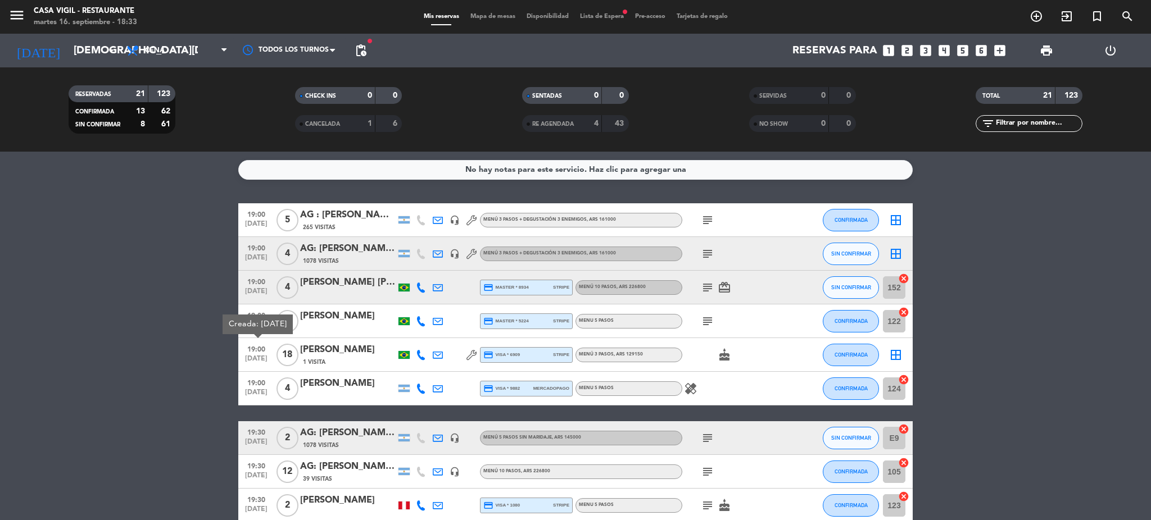
click at [257, 387] on span "19:00" at bounding box center [256, 382] width 28 height 13
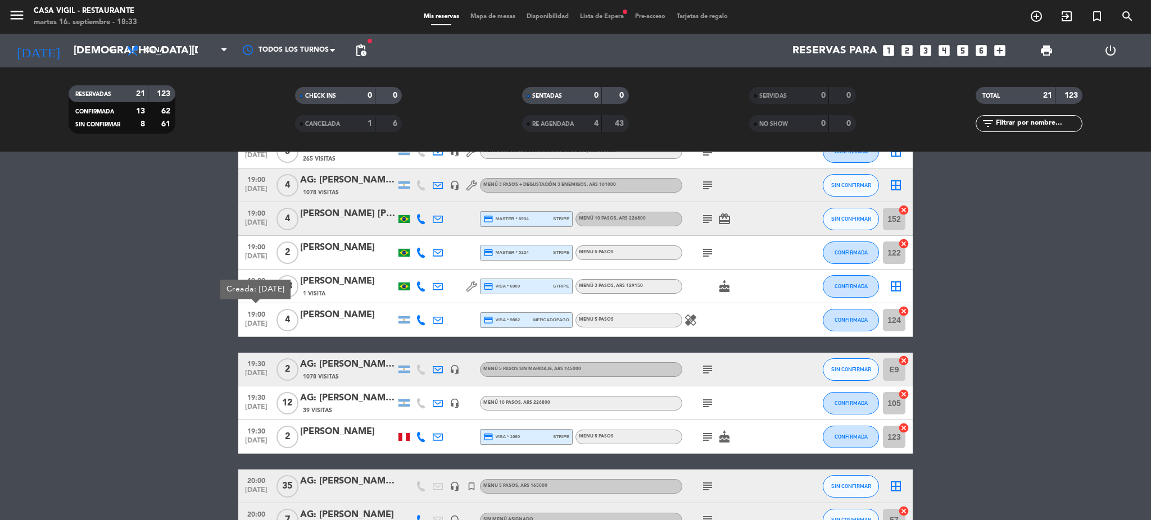
scroll to position [225, 0]
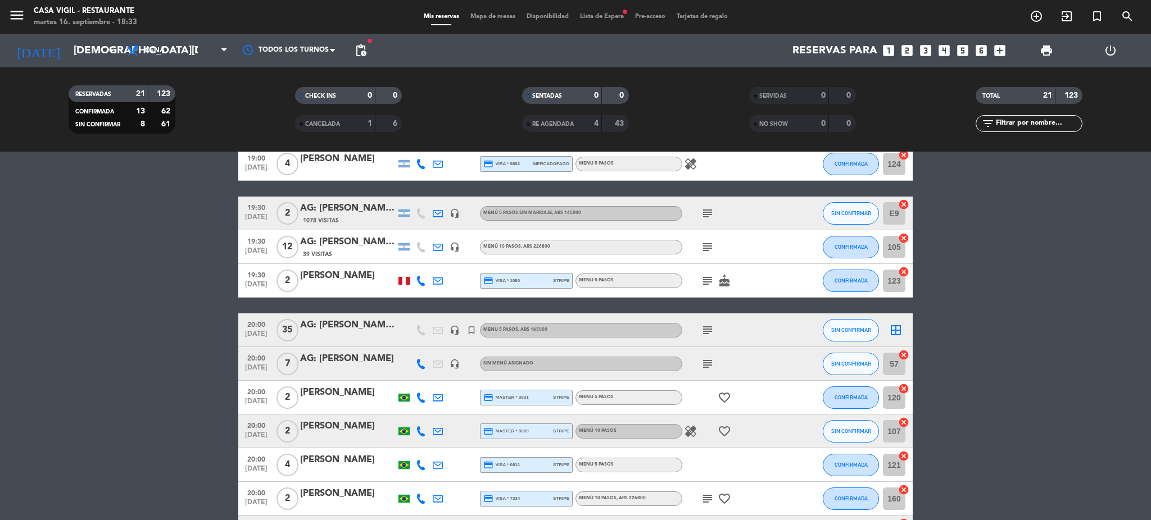
click at [261, 211] on span "19:30" at bounding box center [256, 207] width 28 height 13
click at [251, 251] on span "[DATE]" at bounding box center [256, 253] width 28 height 13
click at [254, 282] on span "[DATE]" at bounding box center [256, 287] width 28 height 13
click at [259, 335] on span "[DATE]" at bounding box center [256, 337] width 28 height 13
click at [259, 366] on span "[DATE]" at bounding box center [256, 370] width 28 height 13
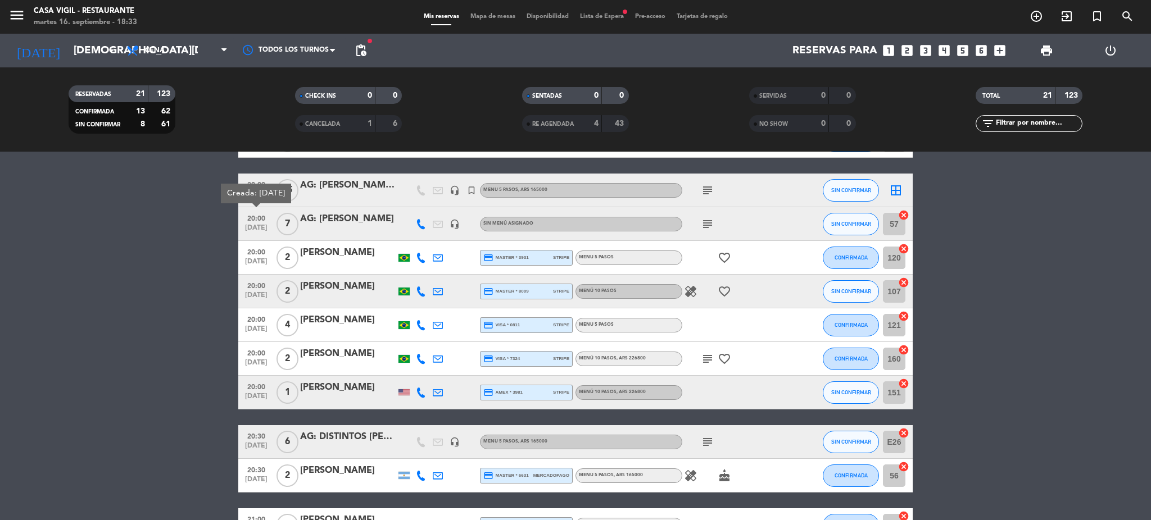
scroll to position [374, 0]
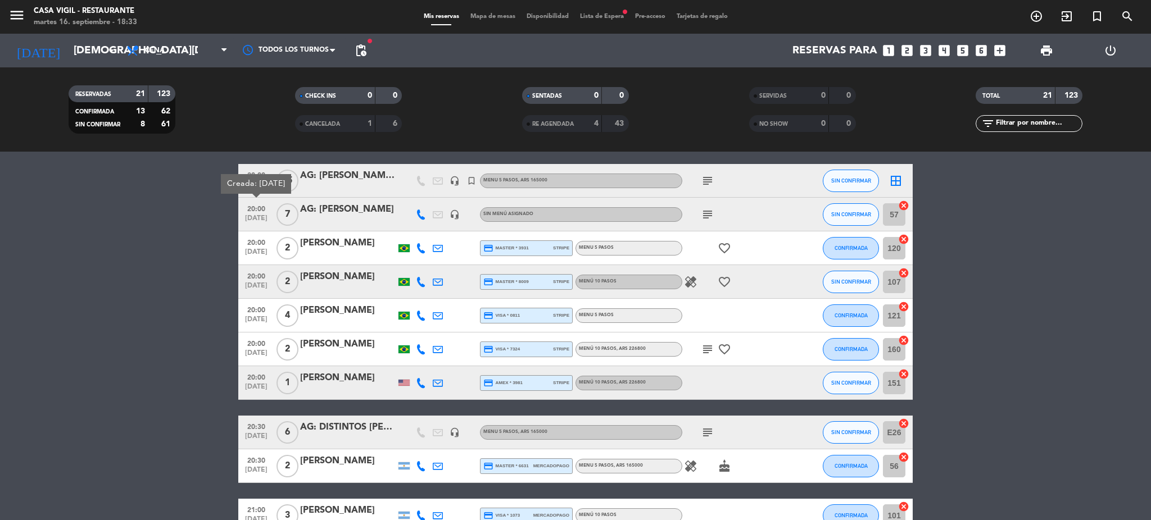
click at [256, 246] on span "20:00" at bounding box center [256, 242] width 28 height 13
click at [258, 278] on span "20:00" at bounding box center [256, 275] width 28 height 13
click at [257, 314] on span "20:00" at bounding box center [256, 309] width 28 height 13
click at [258, 346] on span "20:00" at bounding box center [256, 343] width 28 height 13
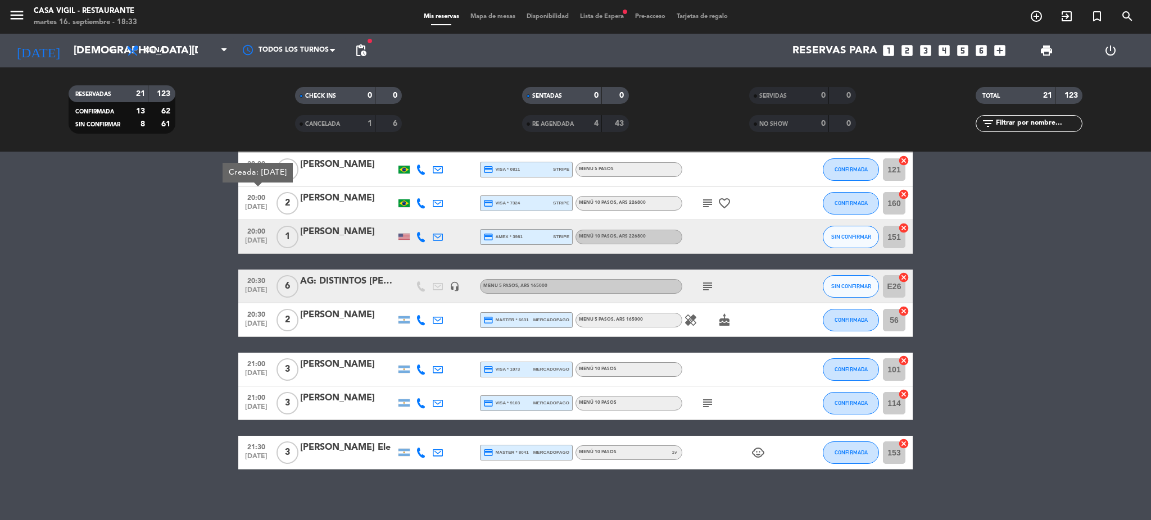
scroll to position [524, 0]
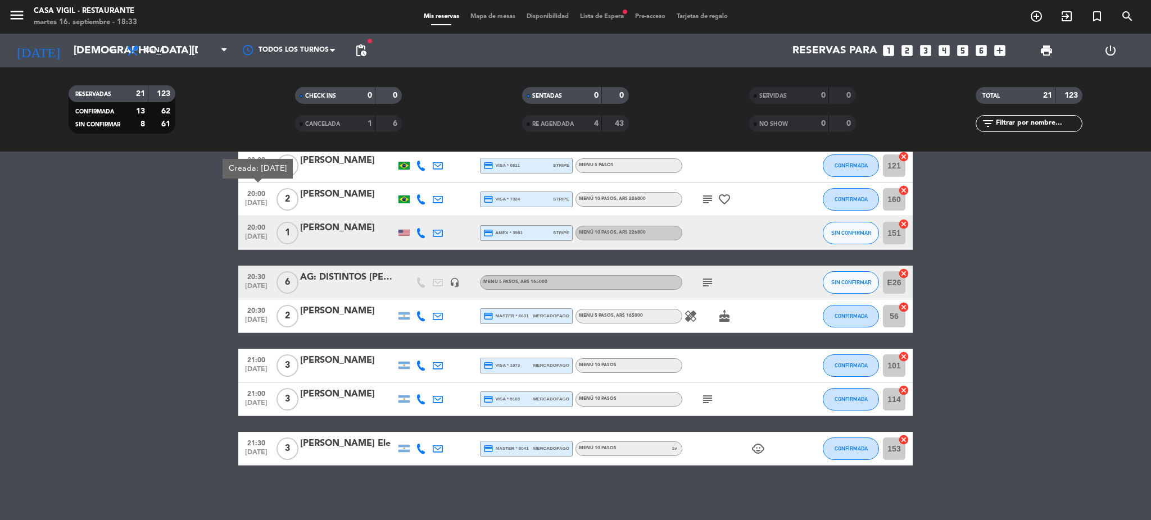
click at [262, 239] on span "[DATE]" at bounding box center [256, 239] width 28 height 13
click at [254, 275] on span "20:30" at bounding box center [256, 276] width 28 height 13
click at [336, 278] on div "AG: DISTINTOS [PERSON_NAME] FAM TOUR" at bounding box center [348, 277] width 96 height 15
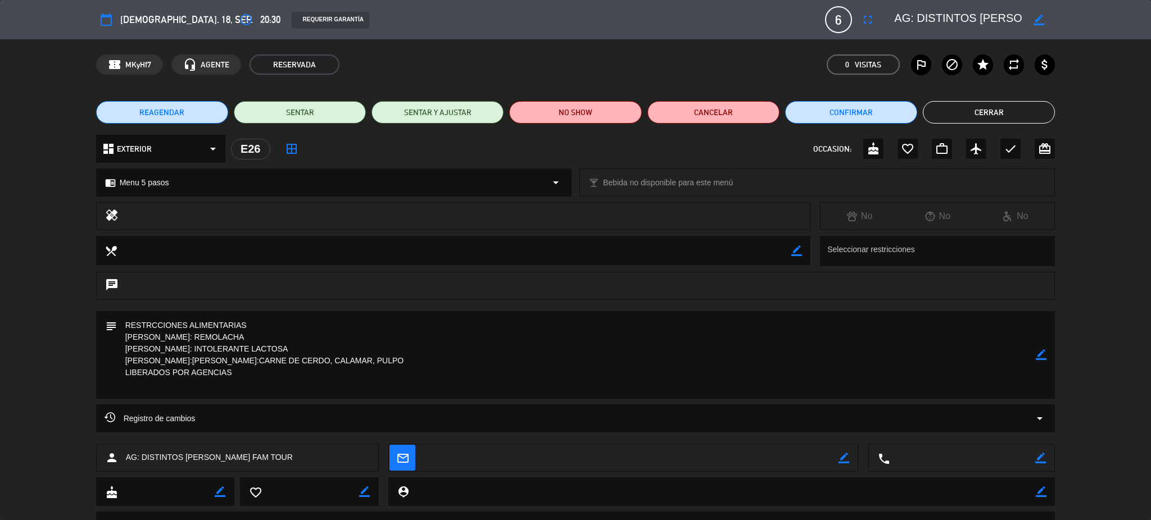
click at [988, 112] on button "Cerrar" at bounding box center [989, 112] width 132 height 22
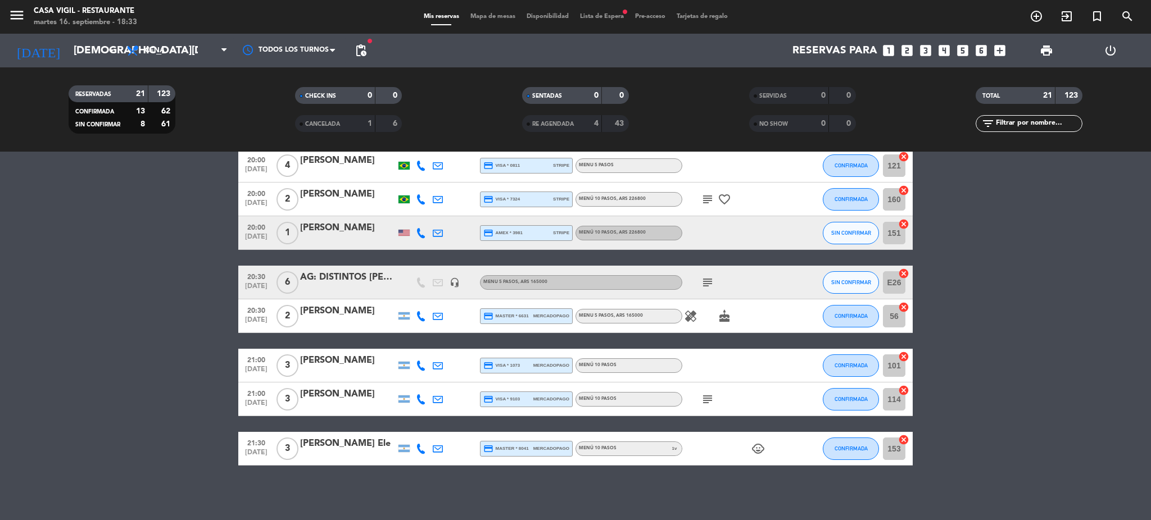
click at [252, 278] on span "20:30" at bounding box center [256, 276] width 28 height 13
click at [257, 314] on span "20:30" at bounding box center [256, 310] width 28 height 13
click at [254, 363] on span "21:00" at bounding box center [256, 359] width 28 height 13
click at [258, 401] on span "[DATE]" at bounding box center [256, 406] width 28 height 13
click at [257, 445] on span "21:30" at bounding box center [256, 442] width 28 height 13
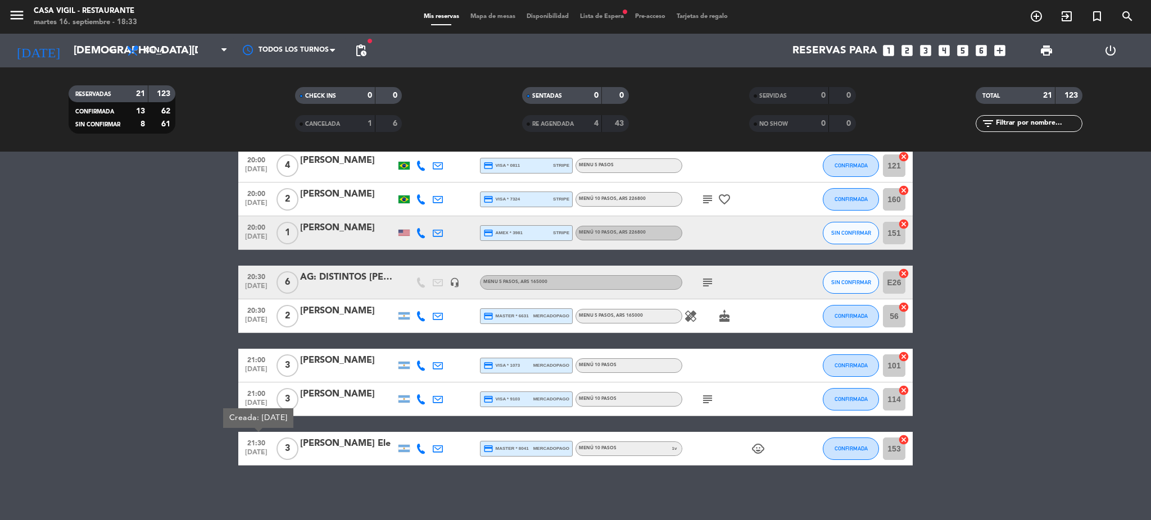
click at [177, 295] on bookings-row "19:00 [DATE] 5 AG : [PERSON_NAME] X 5 / SUNTRIP 265 Visitas headset_mic Menú 3 …" at bounding box center [575, 72] width 1151 height 787
click at [12, 11] on icon "menu" at bounding box center [16, 15] width 17 height 17
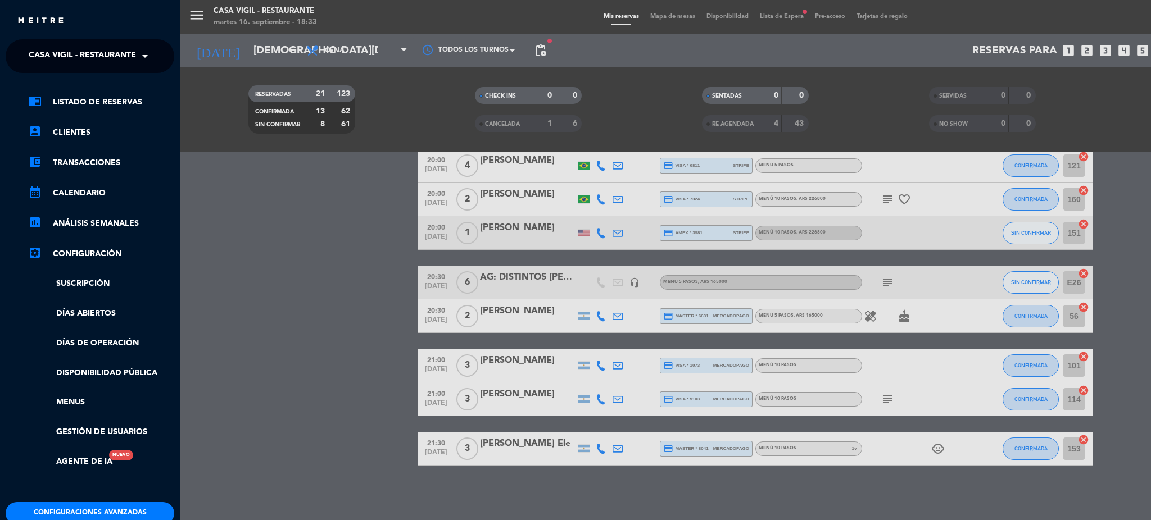
click at [63, 55] on span "Casa Vigil - Restaurante" at bounding box center [82, 56] width 107 height 24
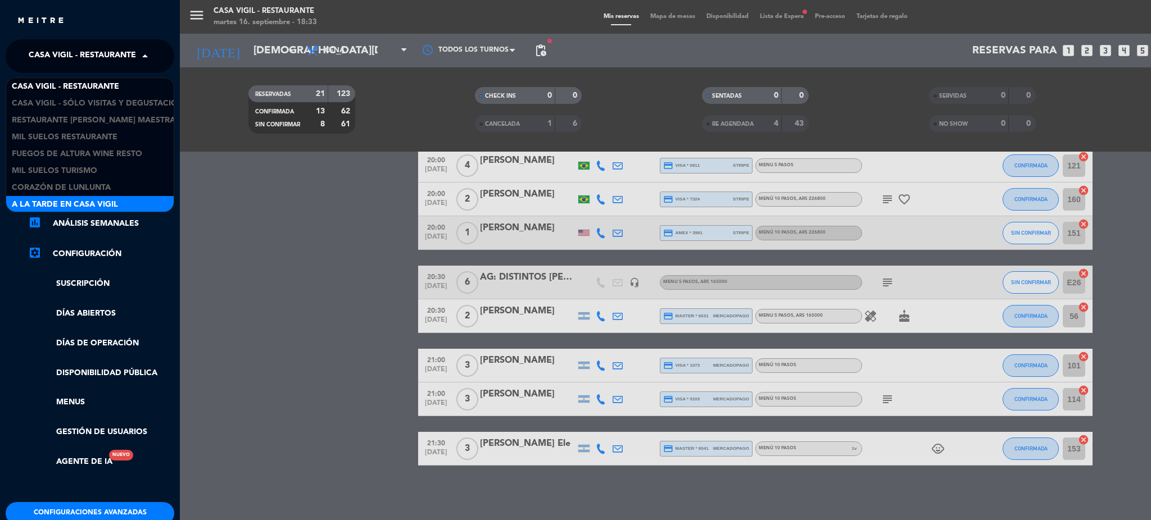
click at [62, 202] on span "A la tarde en Casa Vigil" at bounding box center [65, 204] width 106 height 13
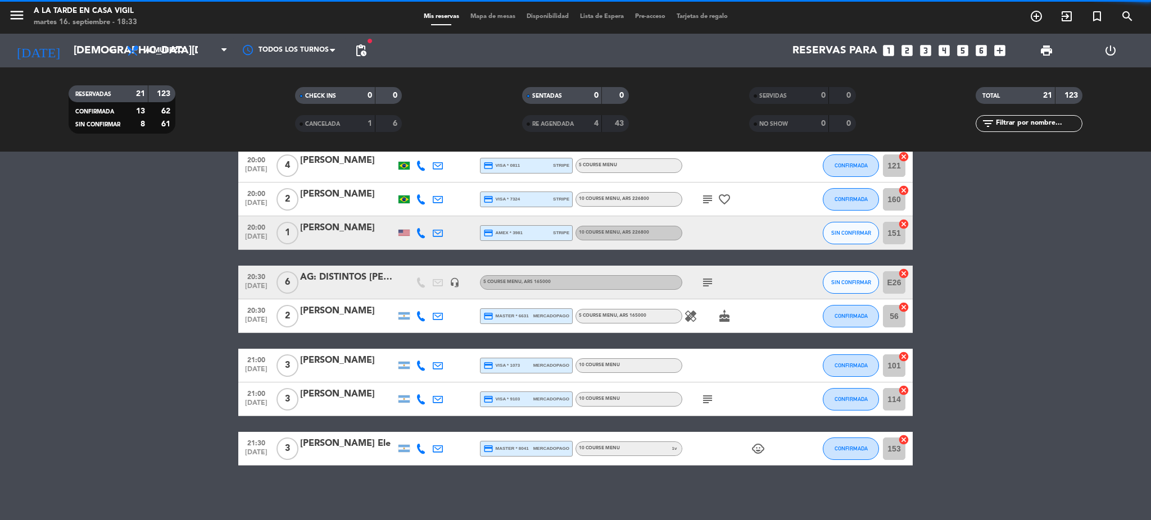
scroll to position [0, 0]
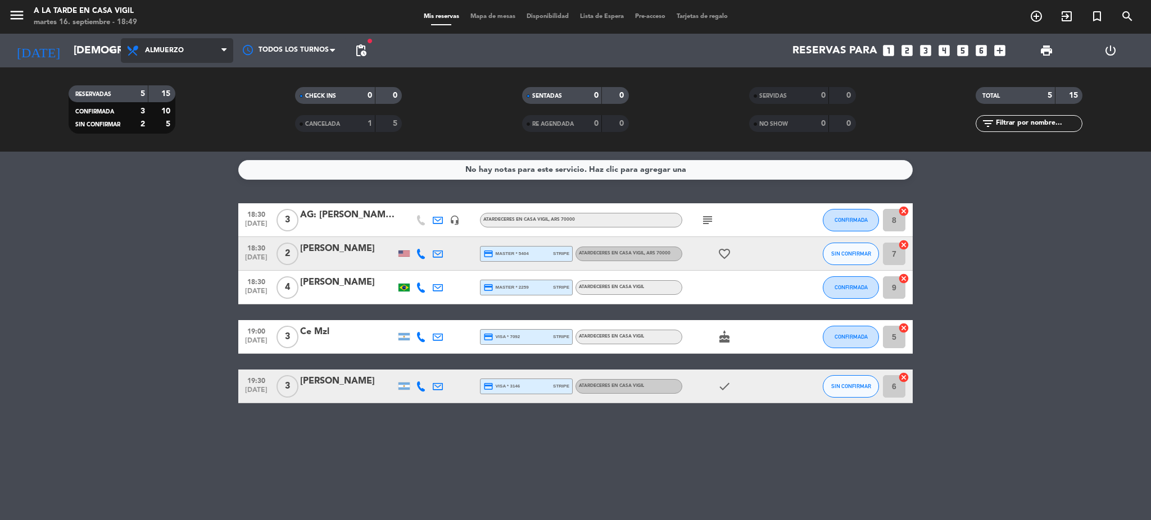
click at [160, 45] on span "Almuerzo" at bounding box center [177, 50] width 112 height 25
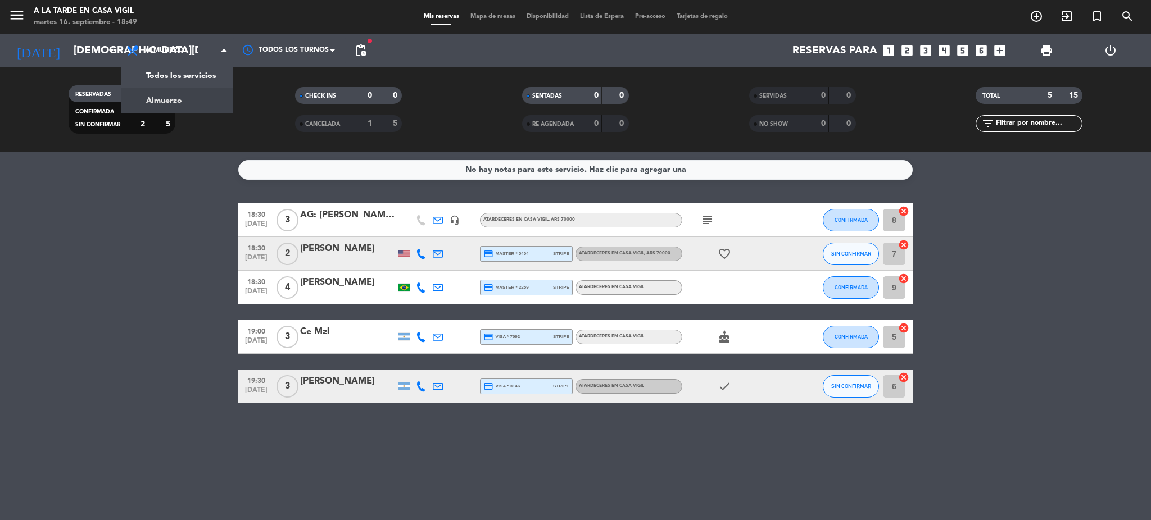
click at [29, 7] on span "menu" at bounding box center [20, 17] width 25 height 26
click at [12, 12] on icon "menu" at bounding box center [16, 15] width 17 height 17
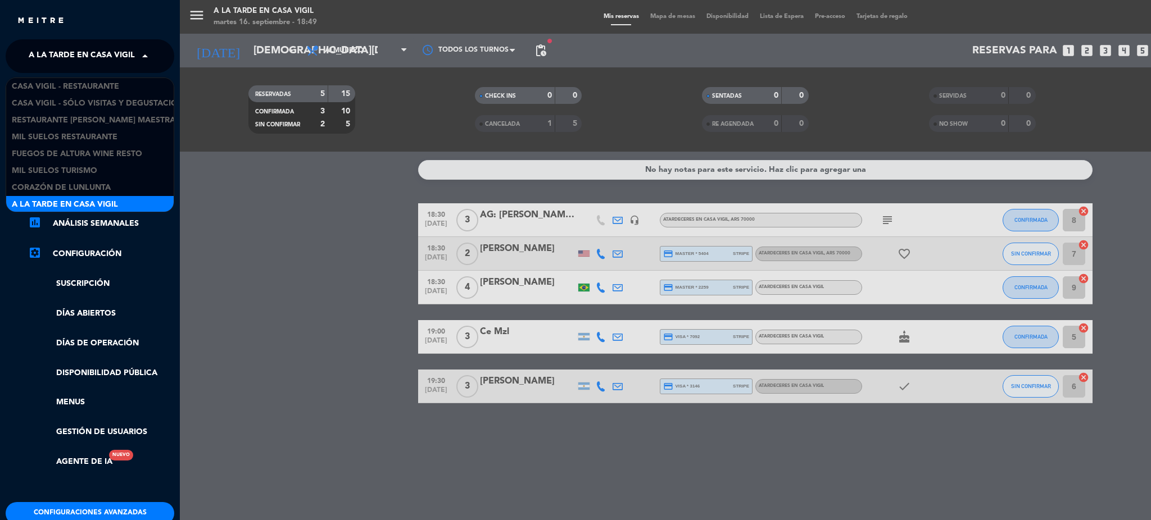
click at [71, 46] on span "A la tarde en Casa Vigil" at bounding box center [82, 56] width 106 height 24
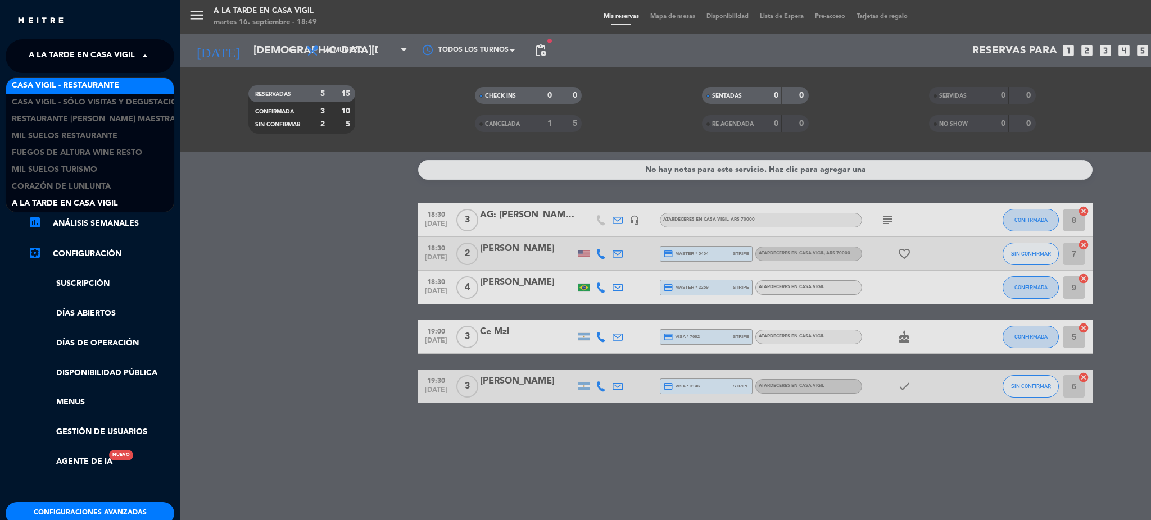
click at [122, 84] on div "Casa Vigil - Restaurante" at bounding box center [90, 85] width 168 height 17
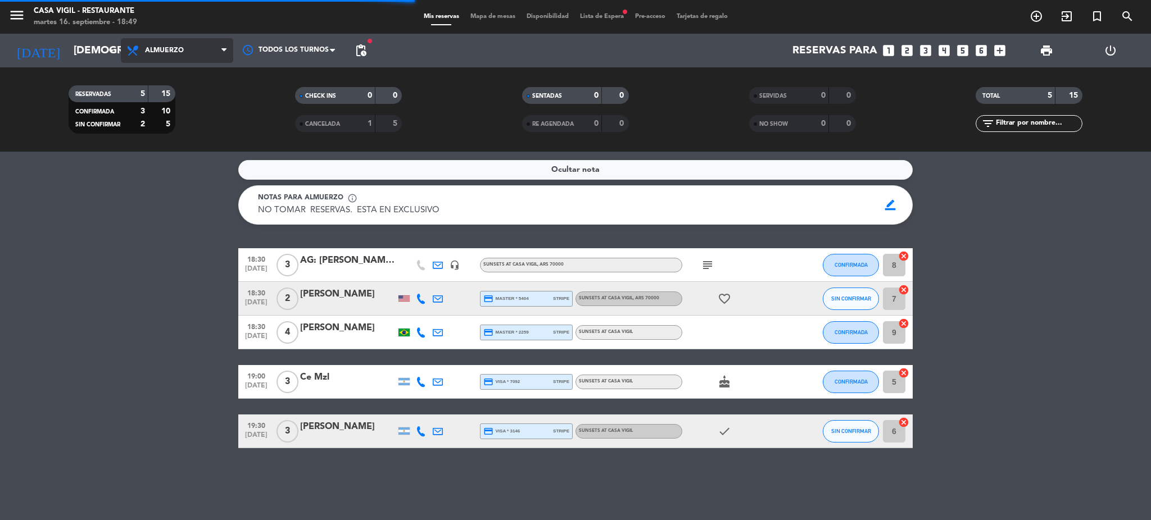
click at [169, 48] on span "Almuerzo" at bounding box center [164, 51] width 39 height 8
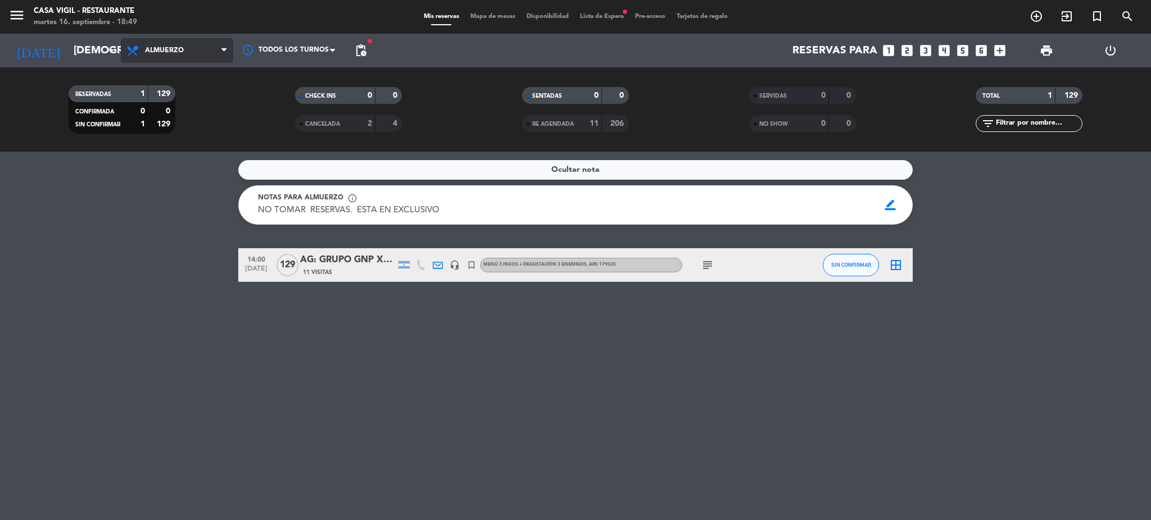
click at [174, 48] on span "Almuerzo" at bounding box center [164, 51] width 39 height 8
click at [169, 123] on div "menu Casa [PERSON_NAME] - Restaurante [DATE] 16. septiembre - 18:49 Mis reserva…" at bounding box center [575, 76] width 1151 height 152
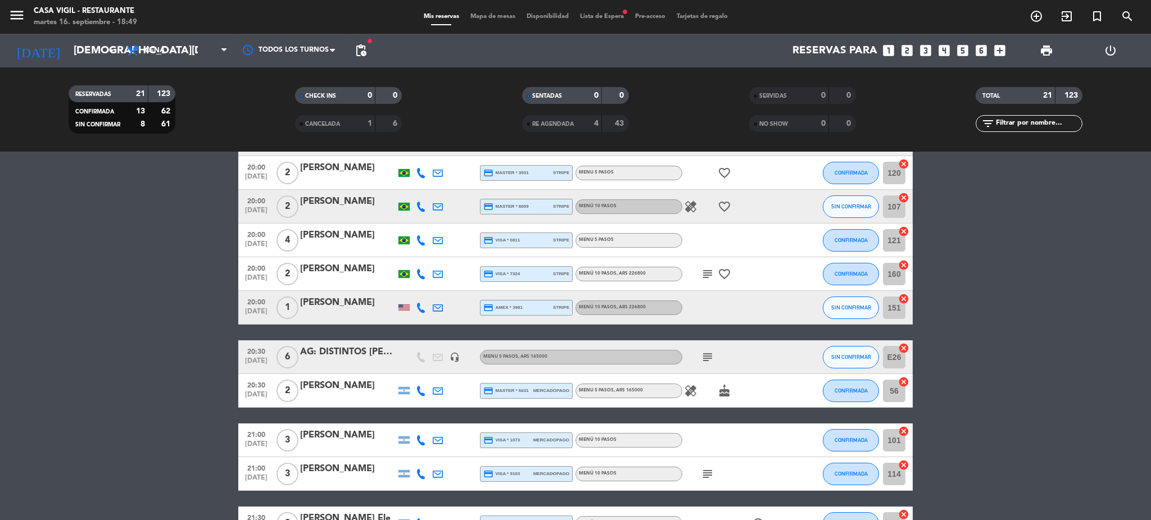
scroll to position [526, 0]
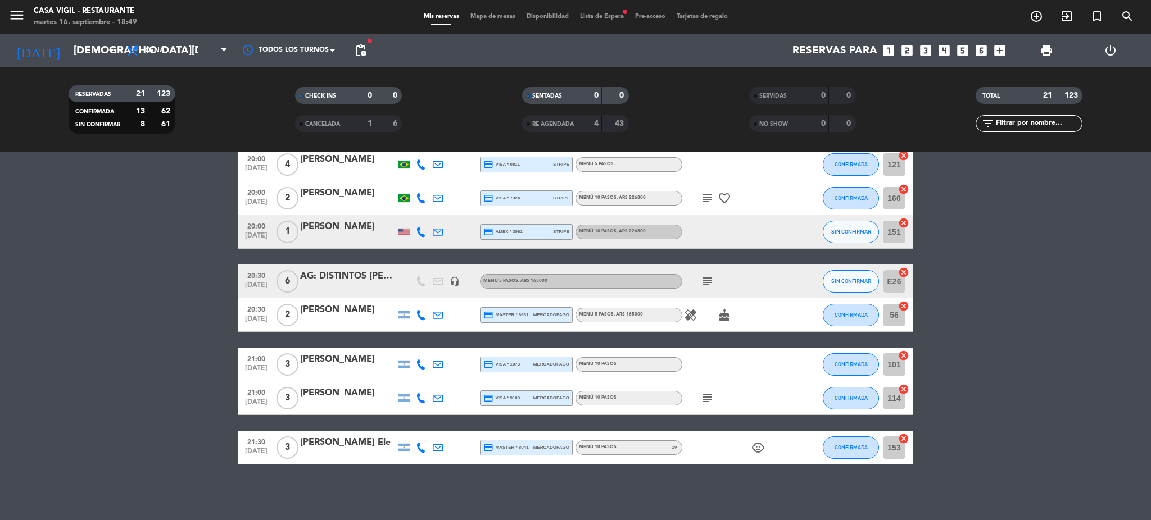
click at [256, 275] on span "20:30" at bounding box center [256, 275] width 28 height 13
click at [78, 48] on input "[DEMOGRAPHIC_DATA][DATE]" at bounding box center [135, 51] width 135 height 24
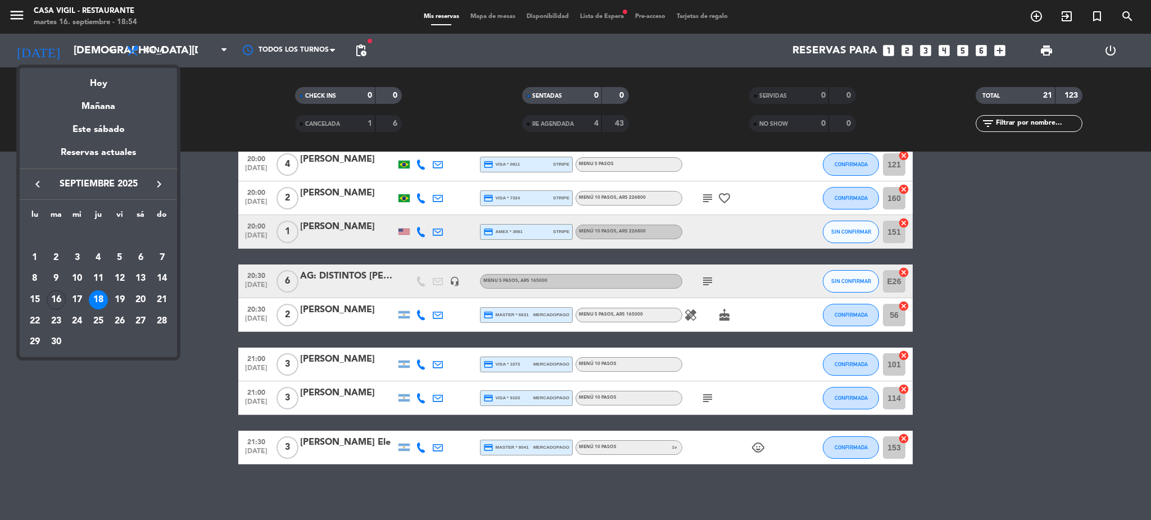
click at [159, 188] on icon "keyboard_arrow_right" at bounding box center [158, 184] width 13 height 13
click at [165, 319] on div "26" at bounding box center [161, 321] width 19 height 19
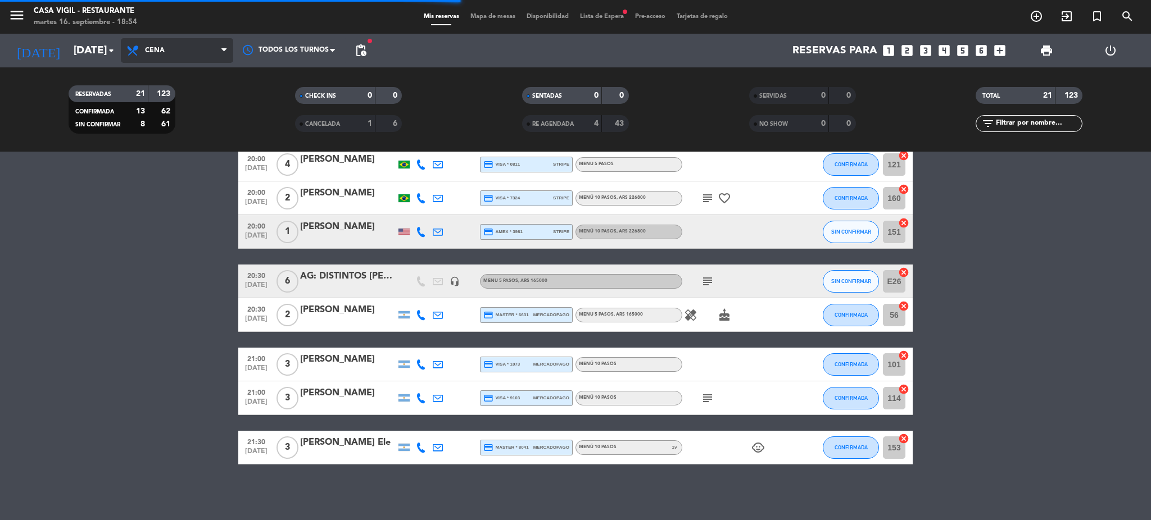
click at [159, 51] on span "Cena" at bounding box center [155, 51] width 20 height 8
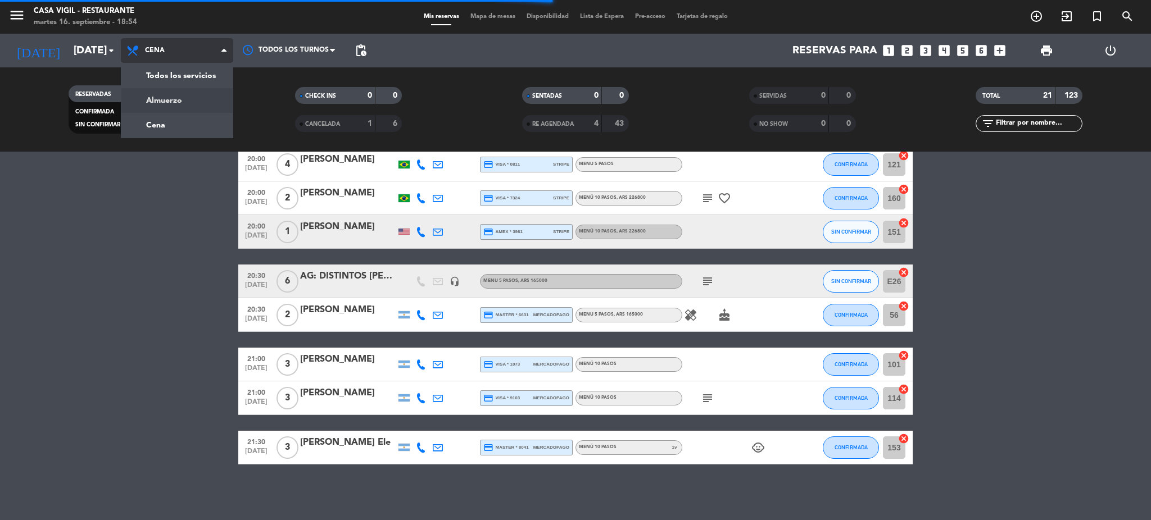
click at [178, 100] on div "menu Casa [PERSON_NAME] - Restaurante [DATE] 16. septiembre - 18:54 Mis reserva…" at bounding box center [575, 76] width 1151 height 152
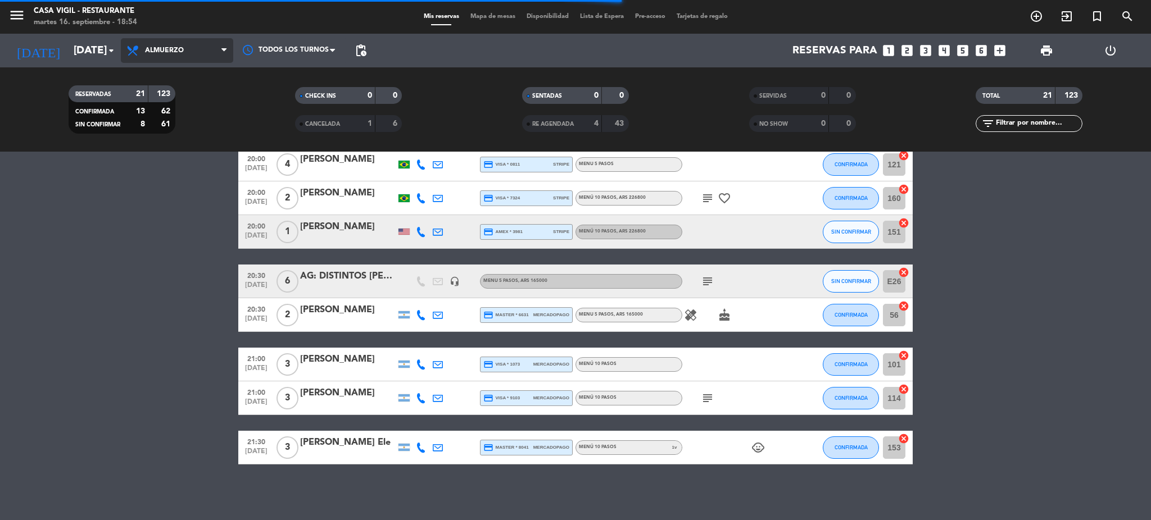
scroll to position [0, 0]
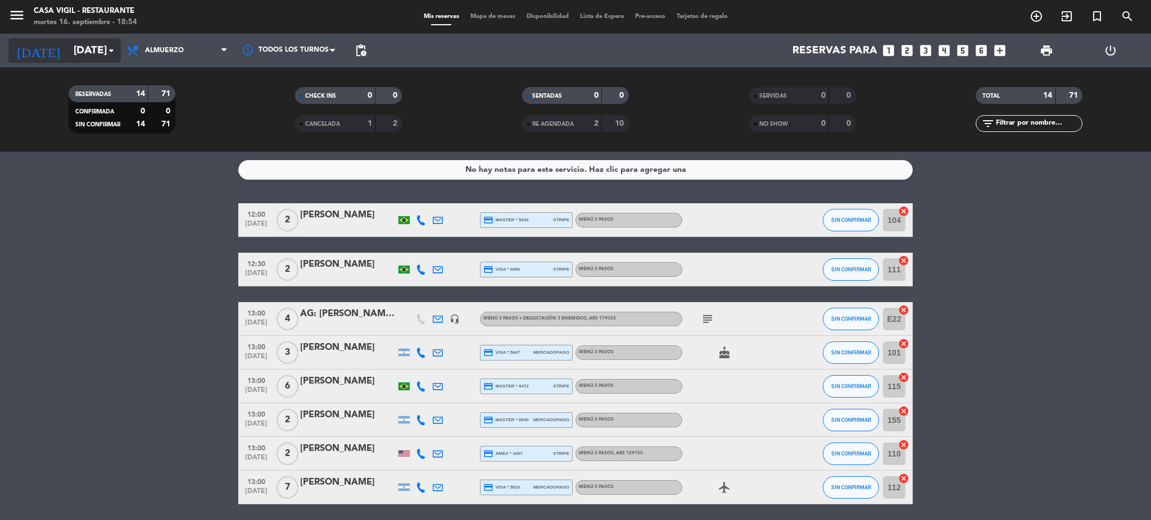
click at [84, 48] on input "[DATE]" at bounding box center [135, 51] width 135 height 24
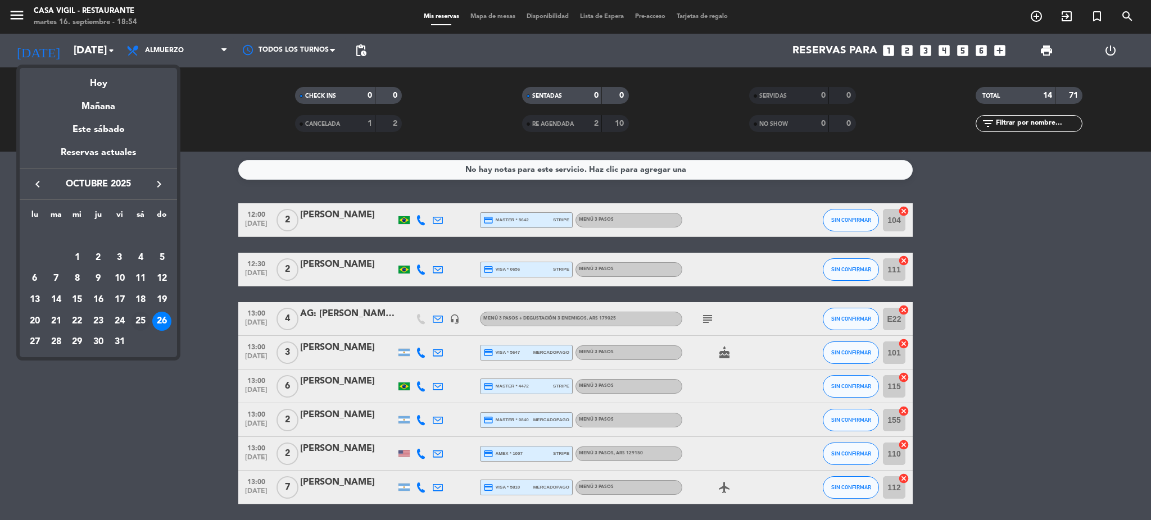
click at [139, 319] on div "25" at bounding box center [140, 321] width 19 height 19
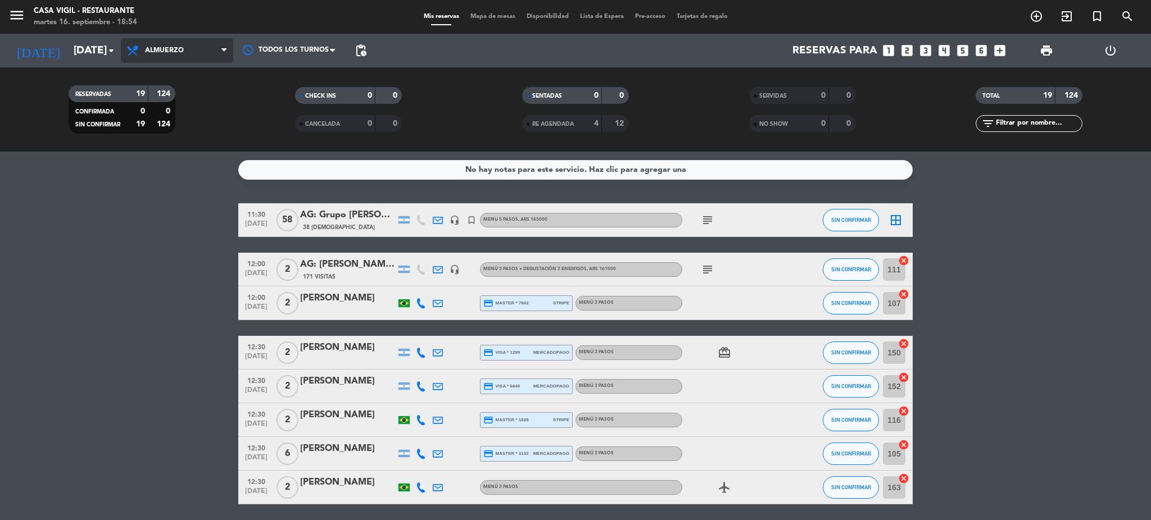
click at [157, 47] on span "Almuerzo" at bounding box center [164, 51] width 39 height 8
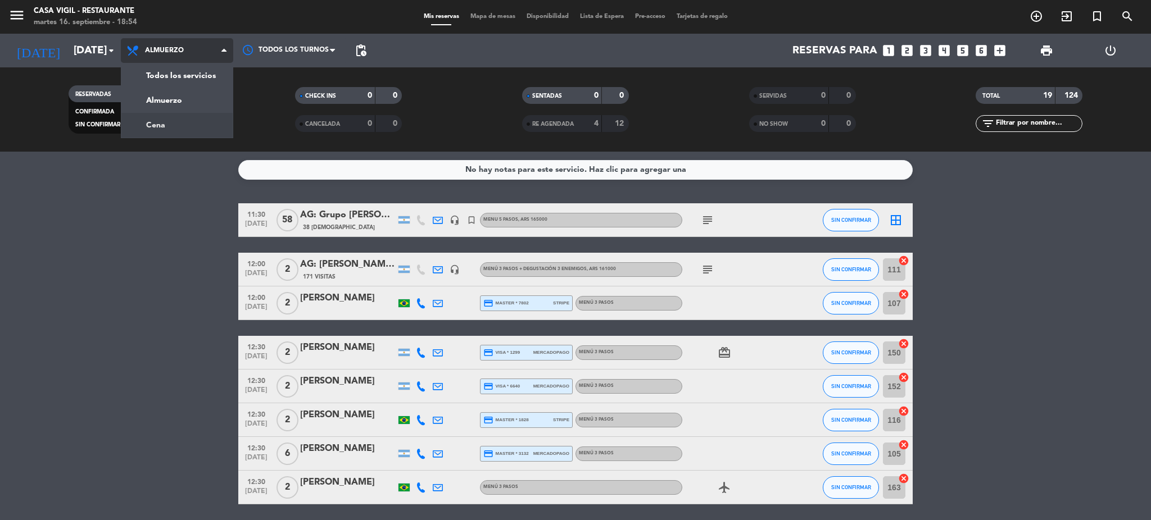
click at [169, 122] on div "menu Casa [PERSON_NAME] - Restaurante [DATE] 16. septiembre - 18:54 Mis reserva…" at bounding box center [575, 76] width 1151 height 152
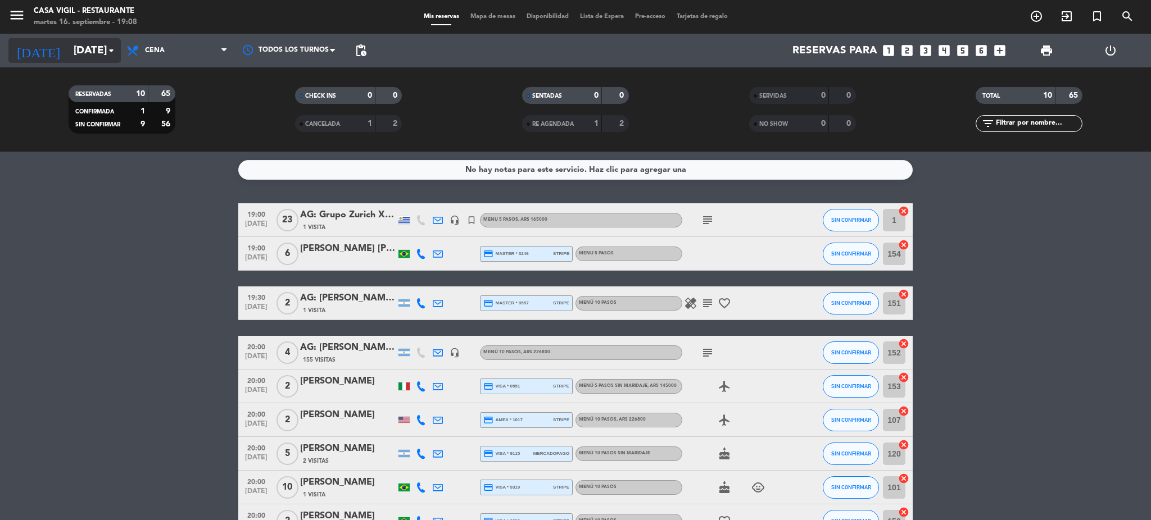
click at [83, 49] on input "[DATE]" at bounding box center [135, 51] width 135 height 24
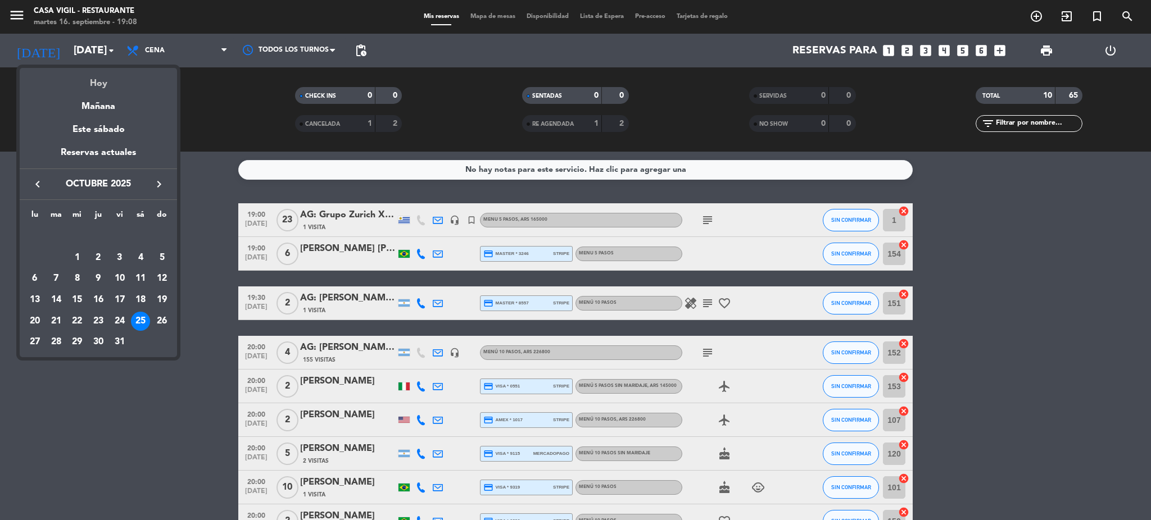
click at [92, 84] on div "Hoy" at bounding box center [98, 79] width 157 height 23
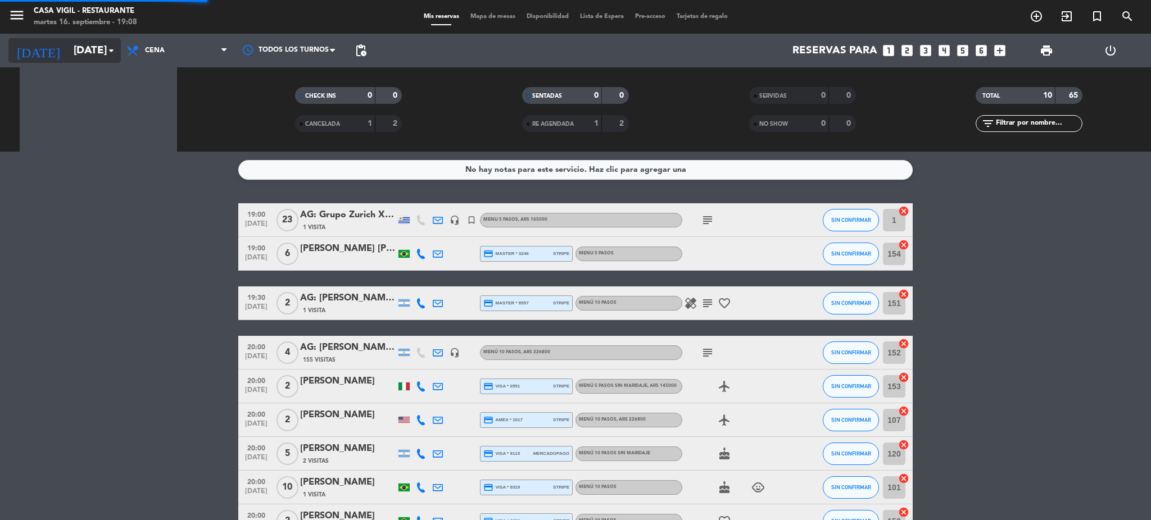
click at [87, 54] on input "[DATE]" at bounding box center [135, 51] width 135 height 24
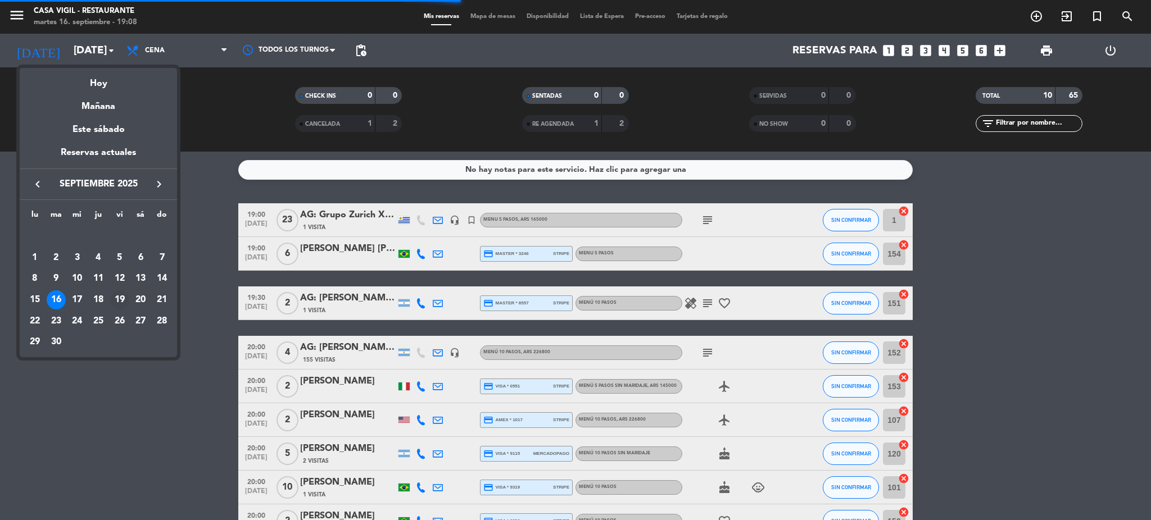
click at [125, 300] on div "19" at bounding box center [119, 300] width 19 height 19
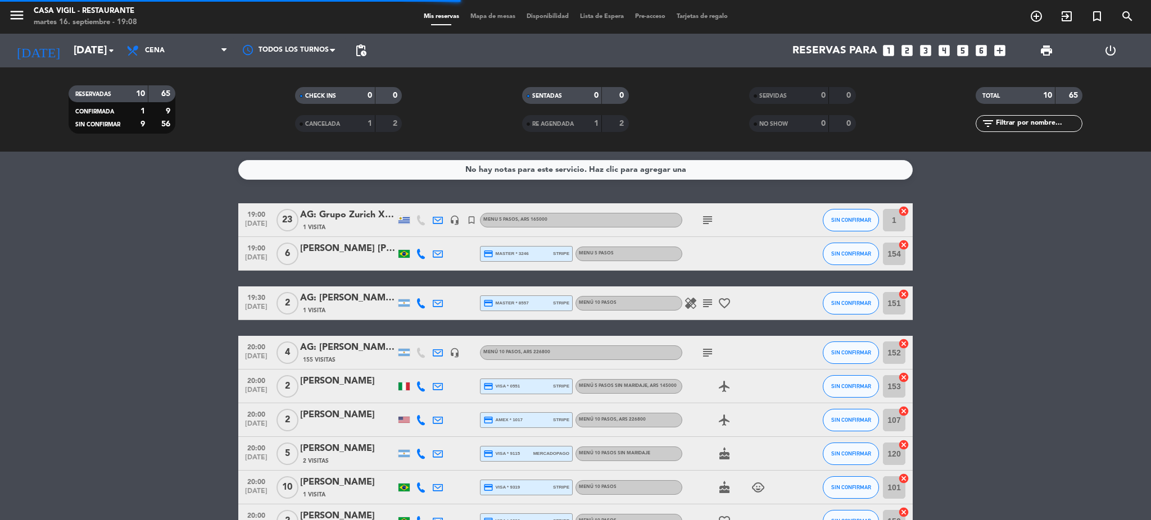
type input "[DATE]"
